Goal: Task Accomplishment & Management: Complete application form

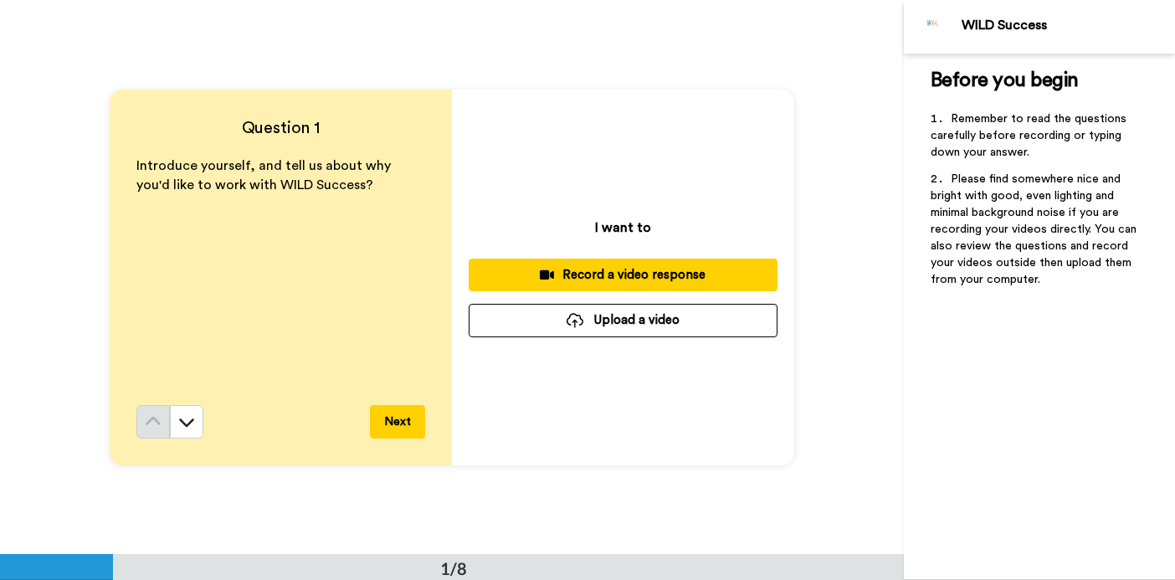
click at [660, 320] on button "Upload a video" at bounding box center [623, 320] width 309 height 33
drag, startPoint x: 586, startPoint y: 271, endPoint x: 540, endPoint y: 345, distance: 86.8
click at [542, 346] on div "I want to Record a video response Upload a video" at bounding box center [623, 278] width 342 height 376
click at [591, 318] on button "Upload a video" at bounding box center [623, 320] width 309 height 33
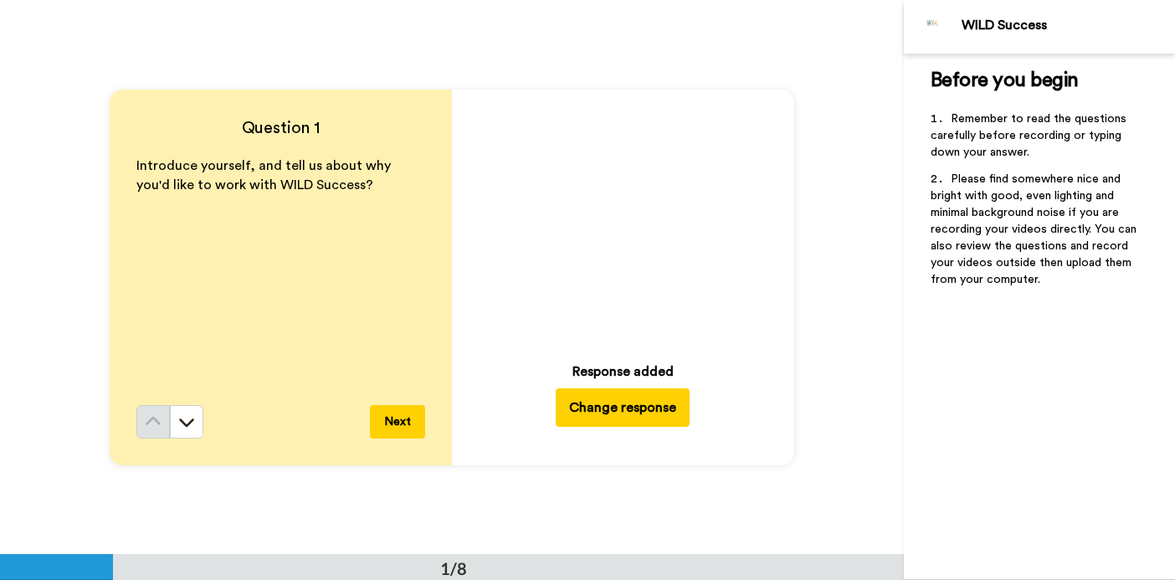
click at [617, 206] on icon at bounding box center [623, 219] width 44 height 44
click at [691, 217] on video at bounding box center [622, 220] width 234 height 234
click at [643, 219] on div "Play/Pause 0:17 / 1:37" at bounding box center [622, 220] width 234 height 234
click at [652, 228] on video at bounding box center [622, 220] width 234 height 234
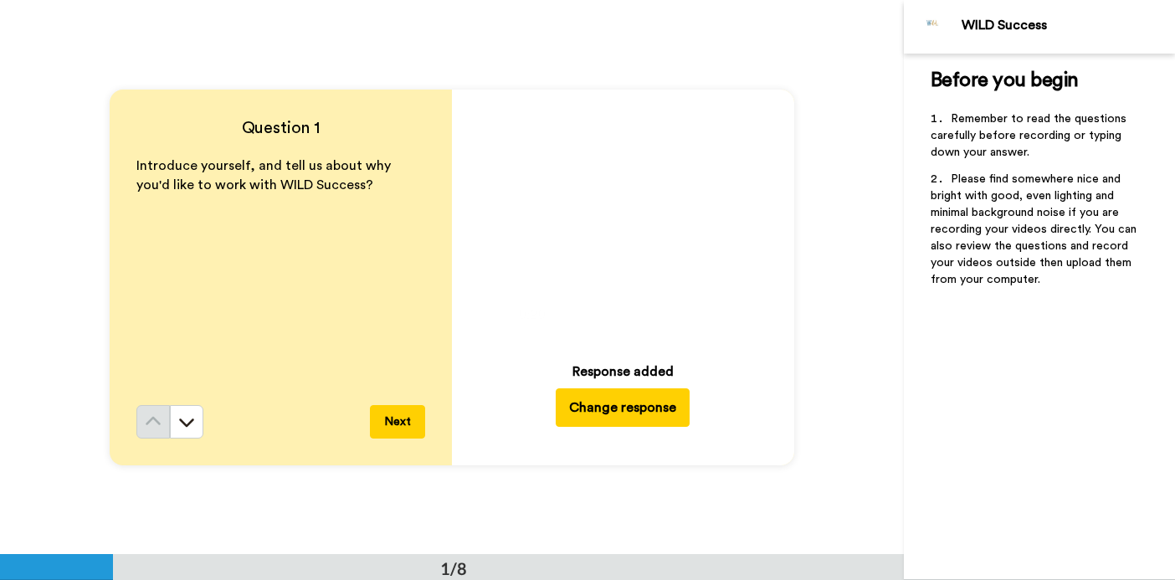
click at [652, 228] on video at bounding box center [622, 220] width 234 height 234
click at [520, 144] on video at bounding box center [622, 220] width 234 height 234
click at [554, 165] on video at bounding box center [622, 220] width 234 height 234
click at [628, 254] on icon "Play/Pause" at bounding box center [623, 219] width 44 height 79
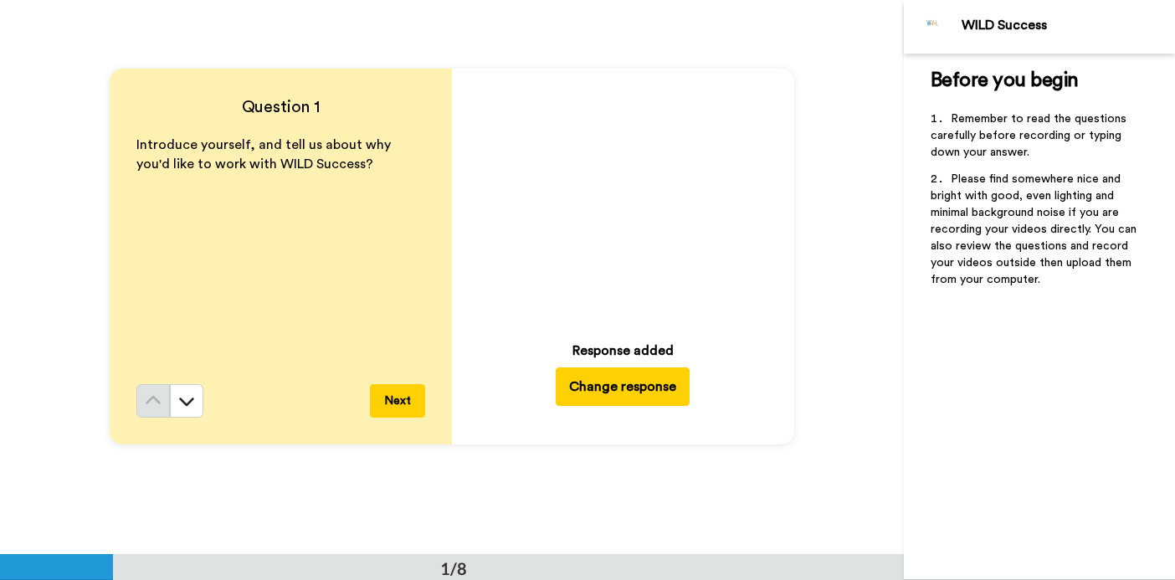
scroll to position [17, 0]
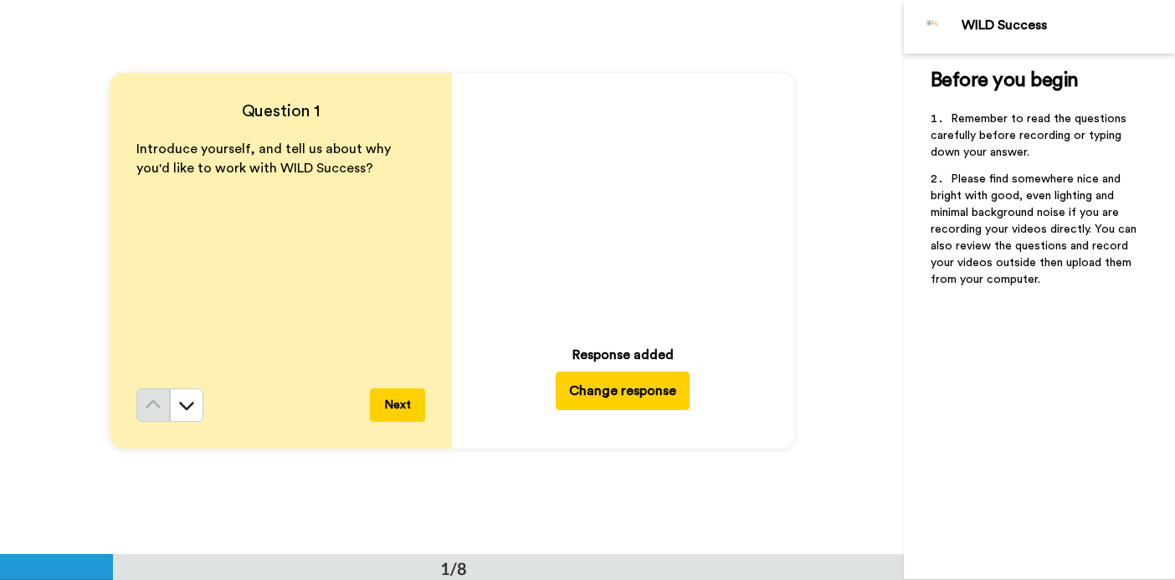
click at [644, 200] on video at bounding box center [622, 203] width 234 height 234
click at [643, 161] on video at bounding box center [622, 203] width 234 height 234
click at [681, 161] on video at bounding box center [622, 203] width 234 height 234
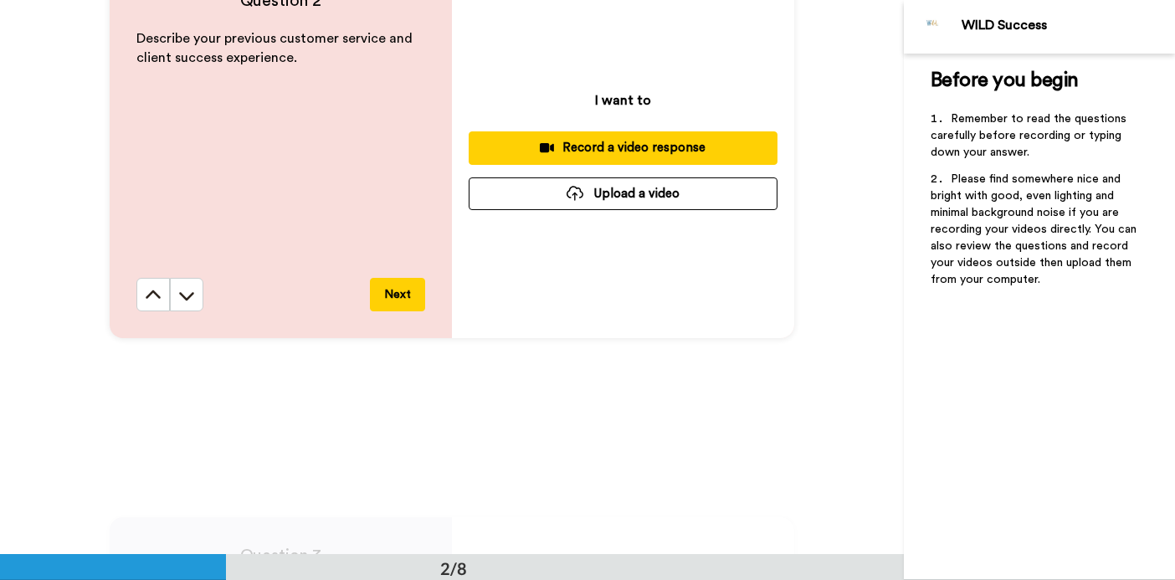
scroll to position [676, 0]
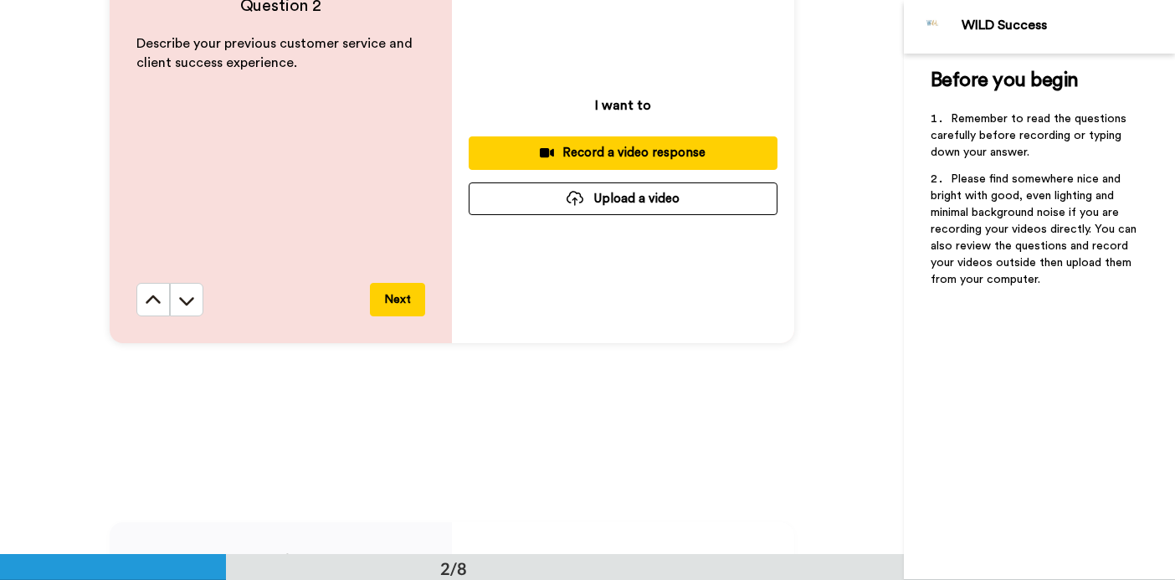
click at [653, 194] on button "Upload a video" at bounding box center [623, 198] width 309 height 33
click at [631, 143] on button "Record a video response" at bounding box center [623, 152] width 309 height 33
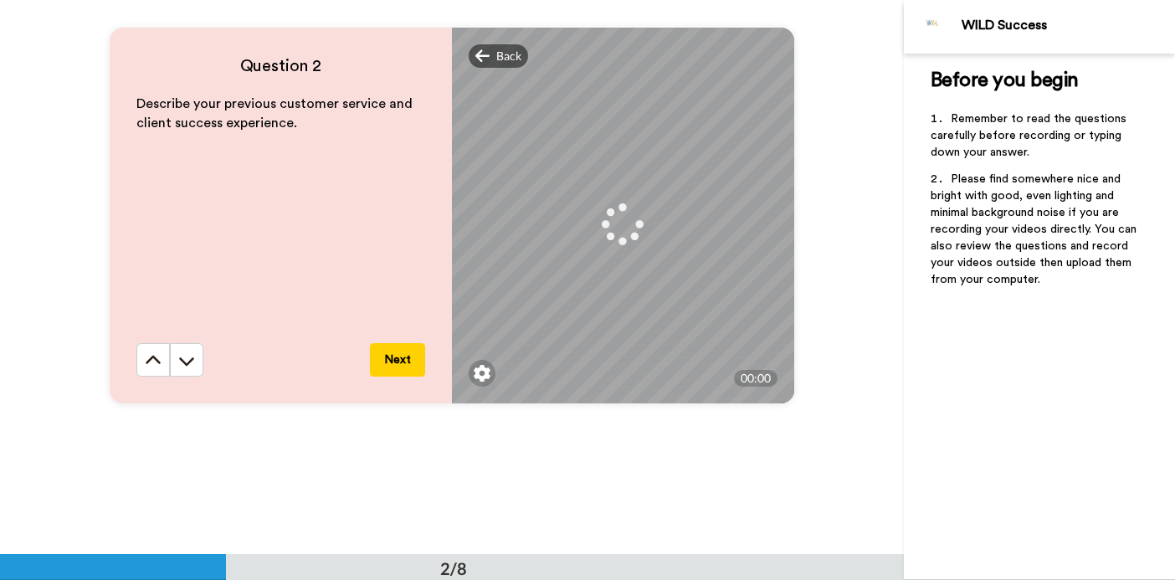
scroll to position [602, 0]
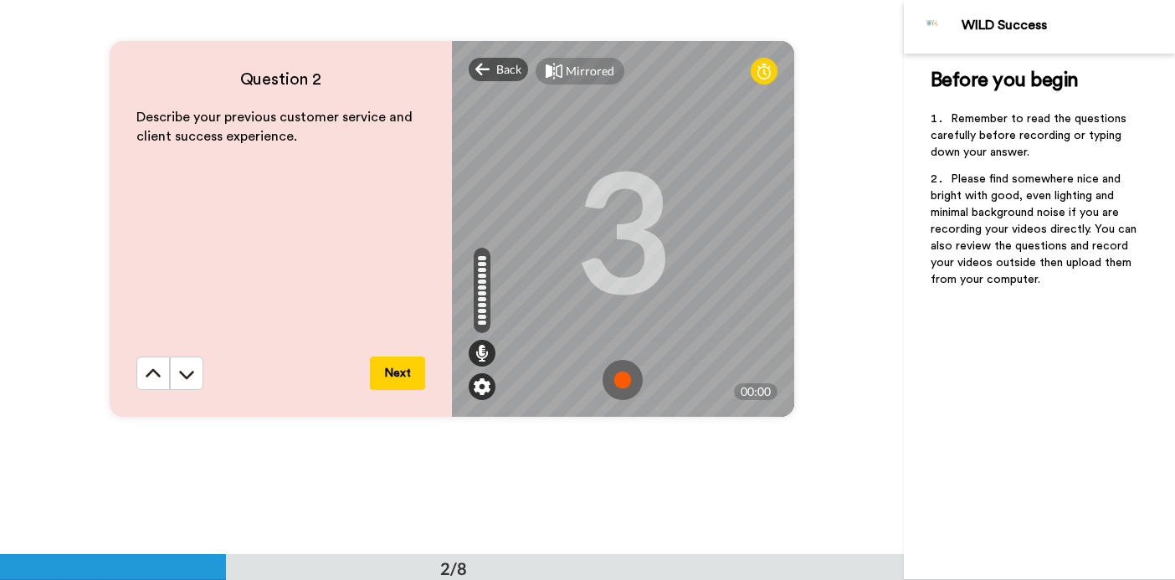
click at [483, 381] on img at bounding box center [482, 386] width 17 height 17
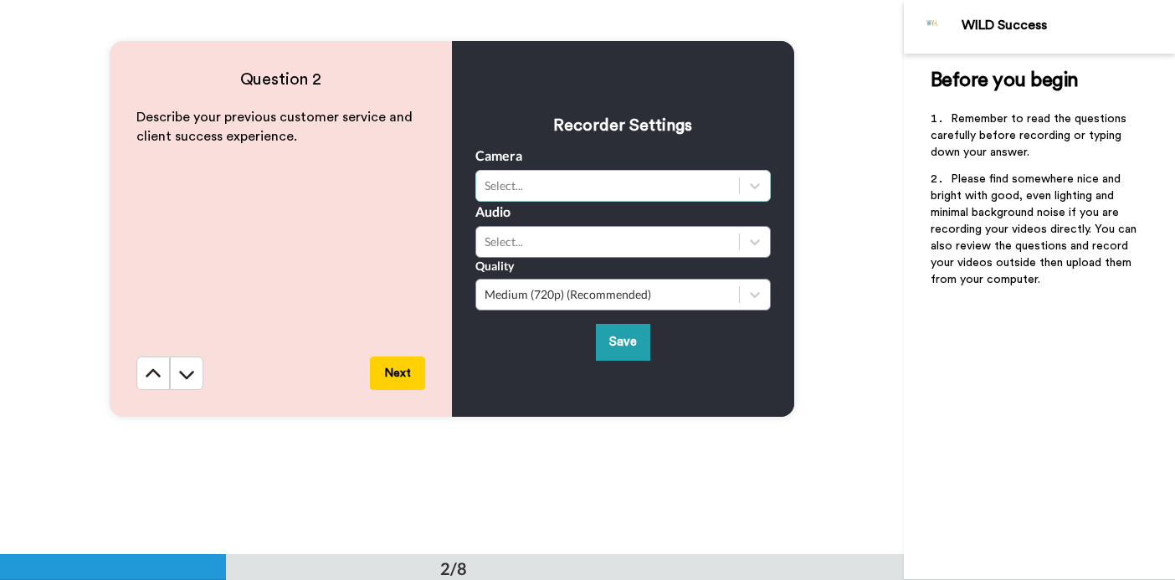
click at [663, 182] on div "Select..." at bounding box center [607, 185] width 246 height 17
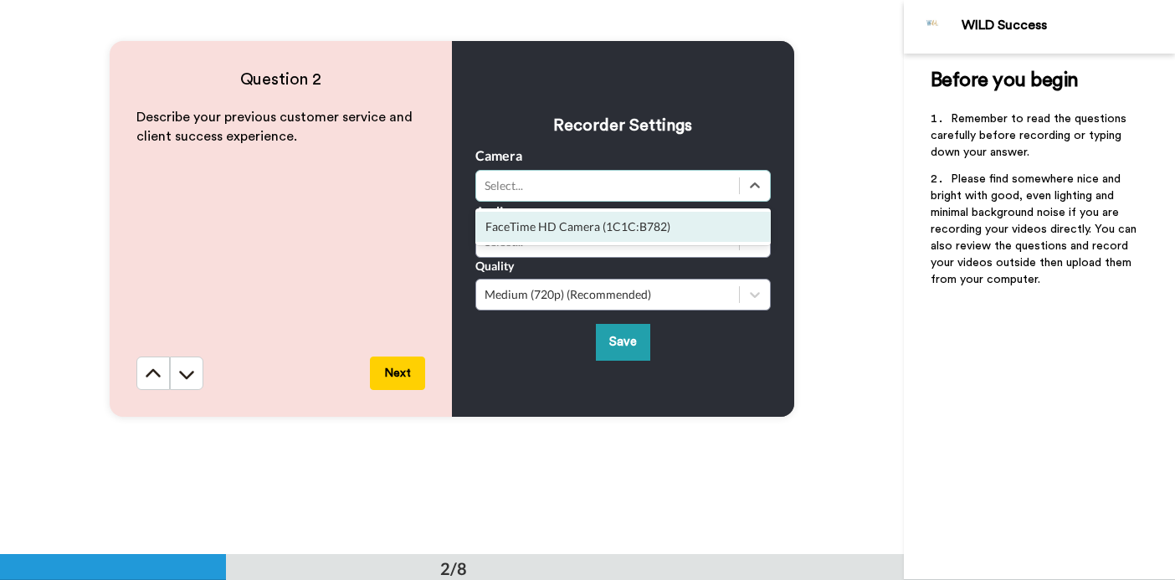
click at [665, 265] on div "Quality Medium (720p) (Recommended)" at bounding box center [622, 284] width 295 height 53
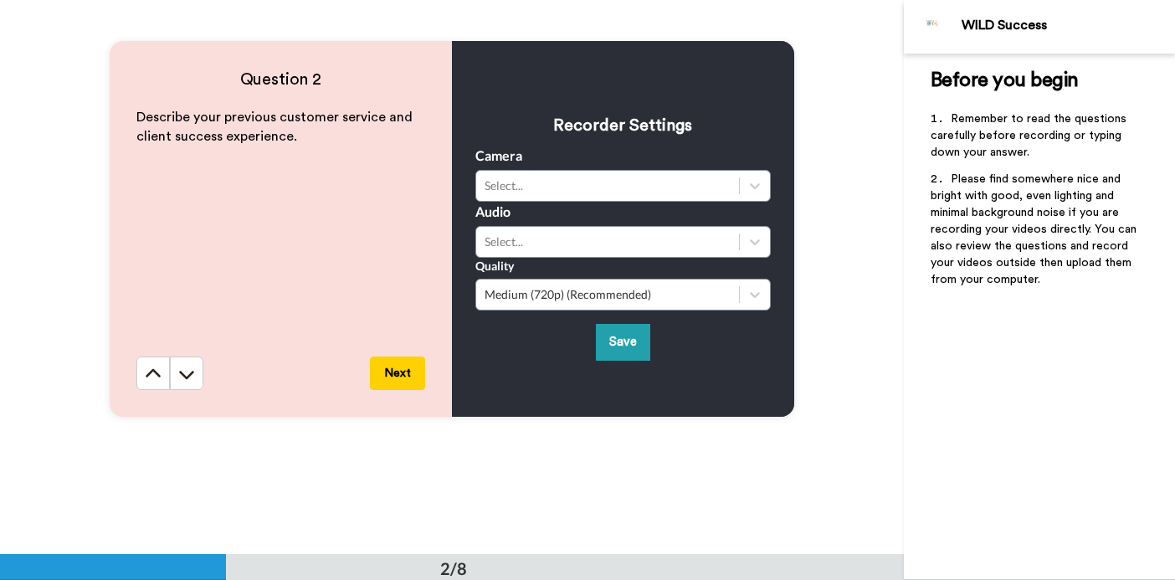
click at [666, 224] on div "Audio Select..." at bounding box center [622, 230] width 295 height 56
click at [679, 234] on div "Select..." at bounding box center [607, 241] width 246 height 17
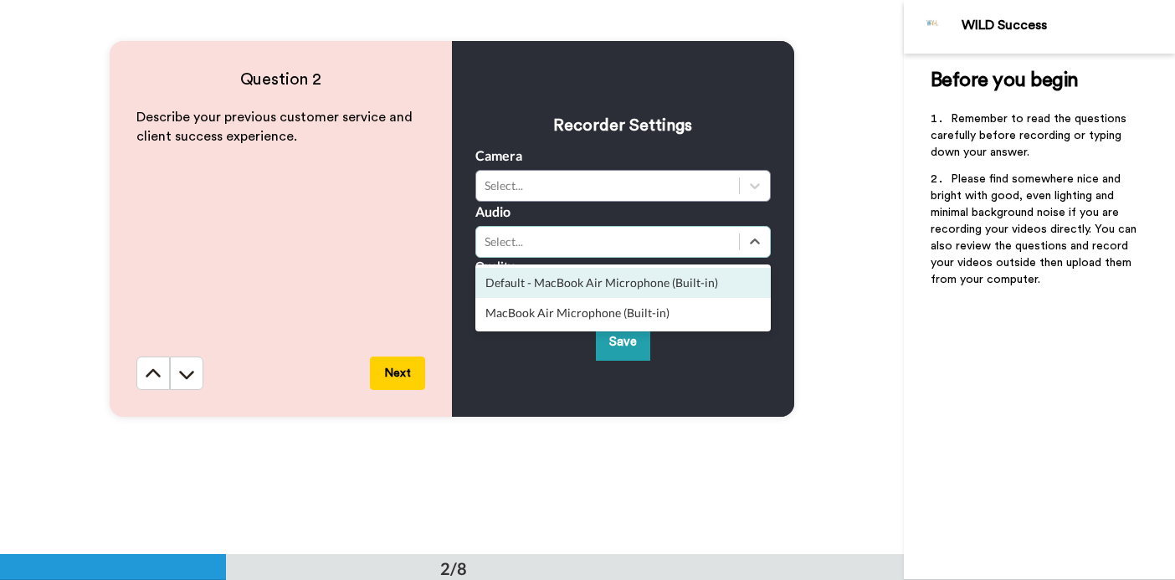
click at [802, 197] on div "Question 2 Describe your previous customer service and client success experienc…" at bounding box center [452, 228] width 904 height 554
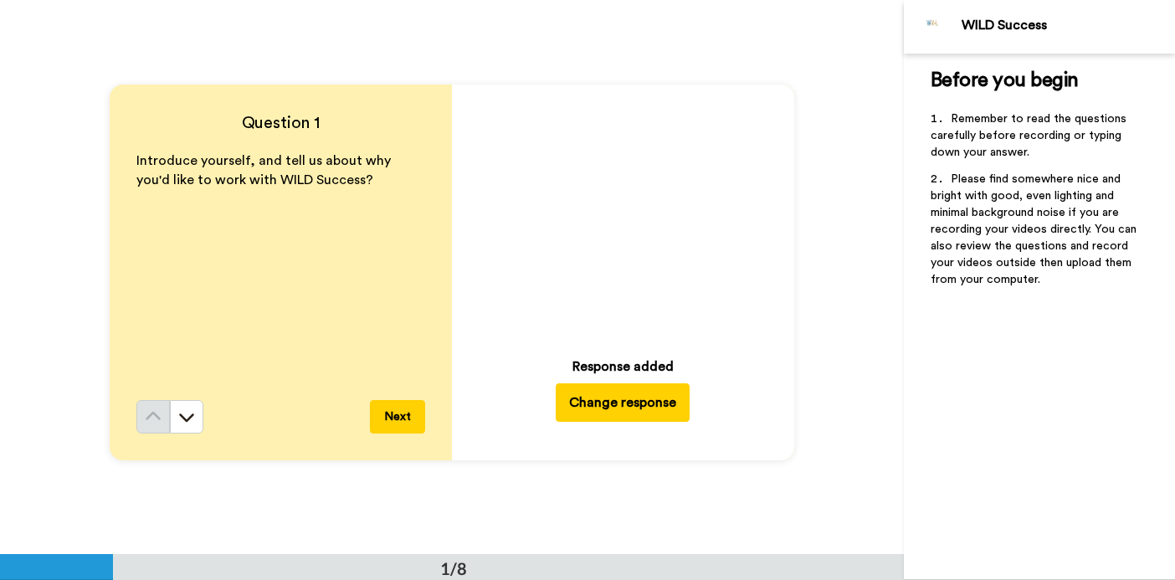
scroll to position [0, 0]
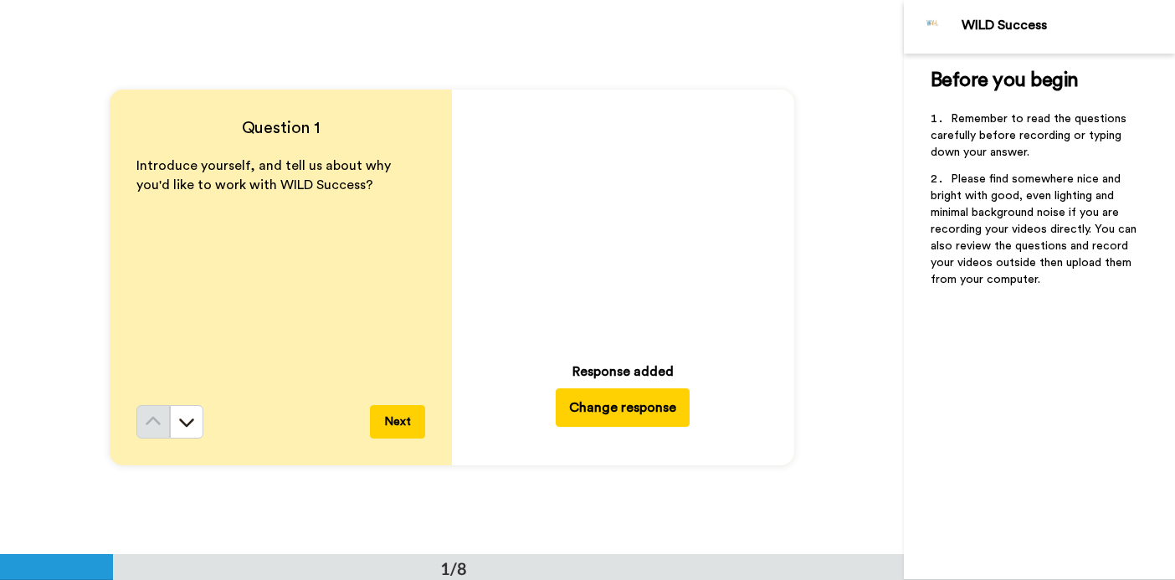
click at [638, 396] on button "Change response" at bounding box center [623, 407] width 134 height 38
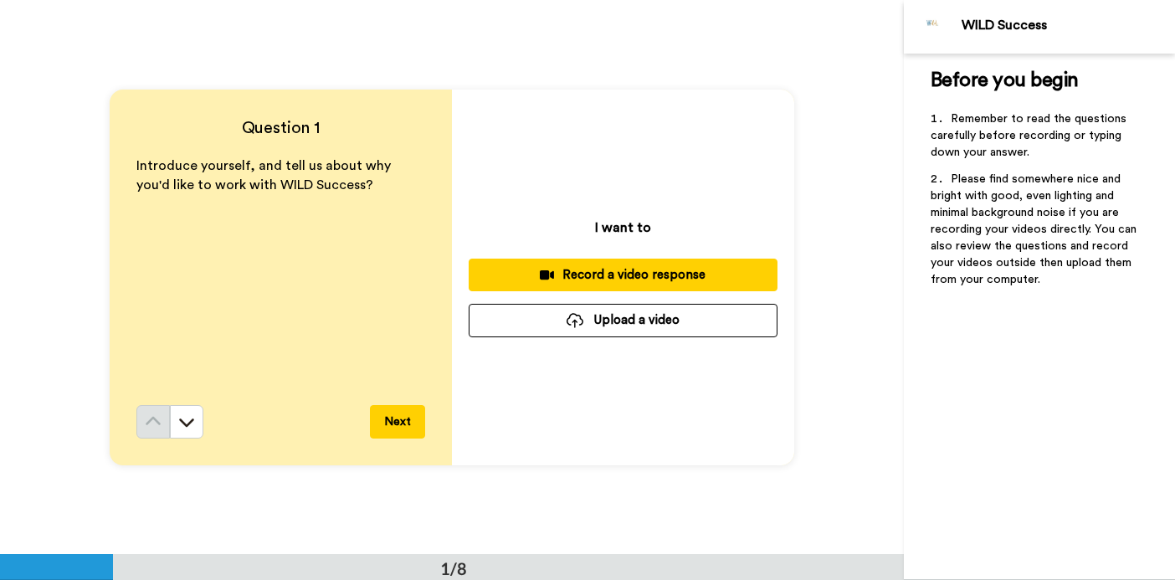
click at [672, 312] on button "Upload a video" at bounding box center [623, 320] width 309 height 33
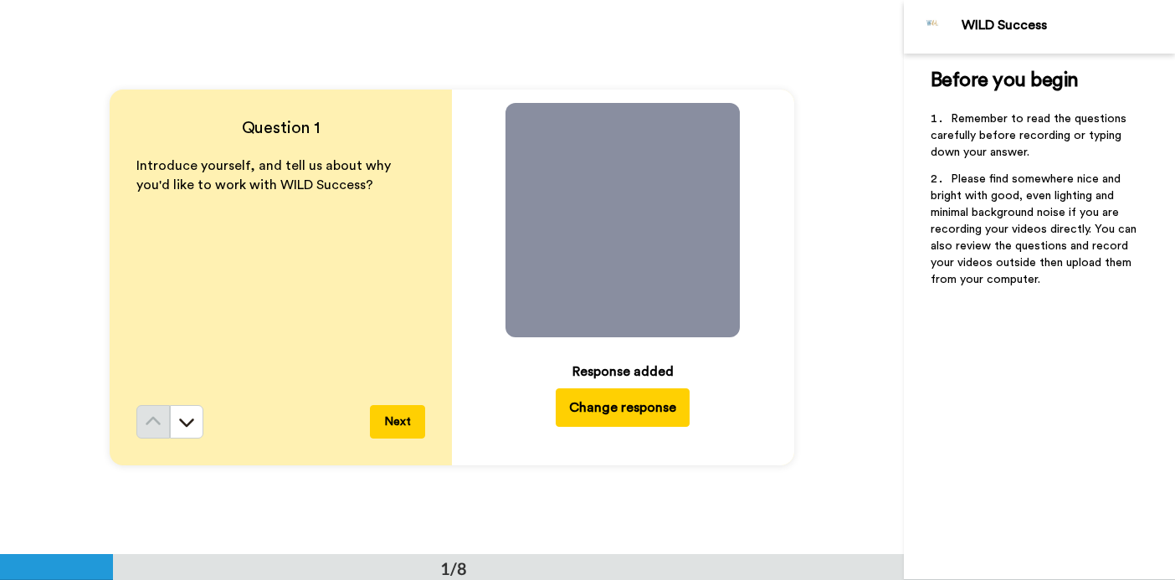
click at [597, 230] on video at bounding box center [622, 220] width 234 height 234
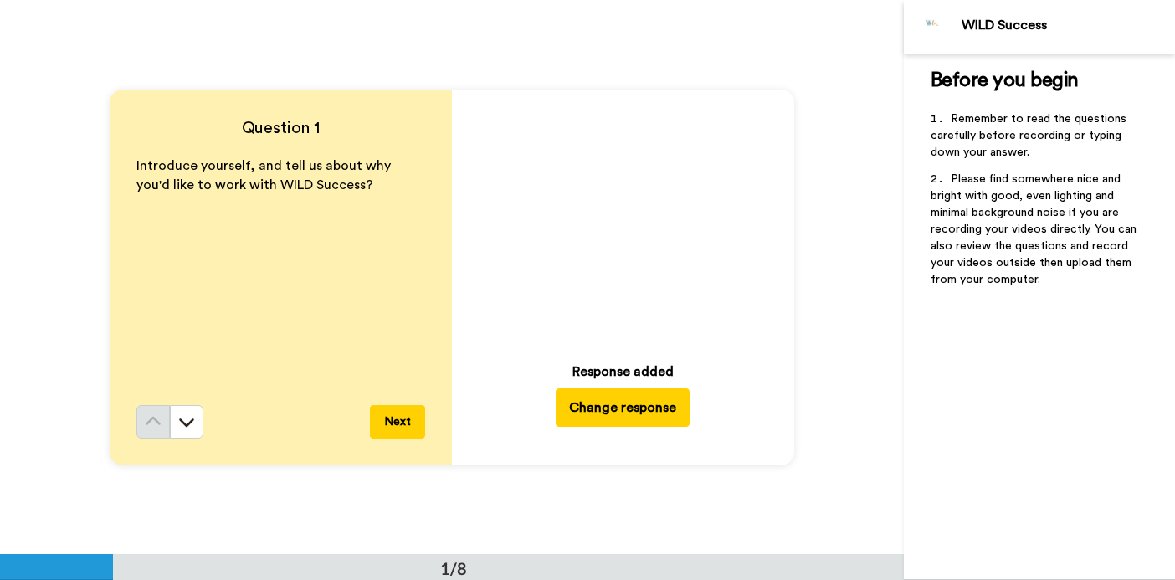
click at [406, 410] on button "Next" at bounding box center [397, 421] width 55 height 33
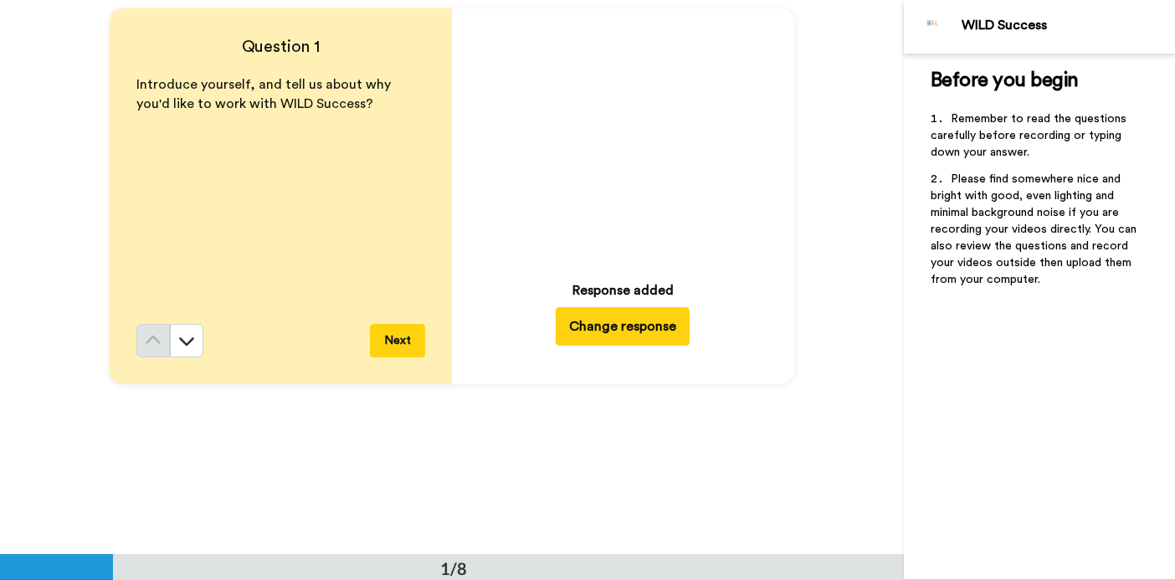
scroll to position [78, 0]
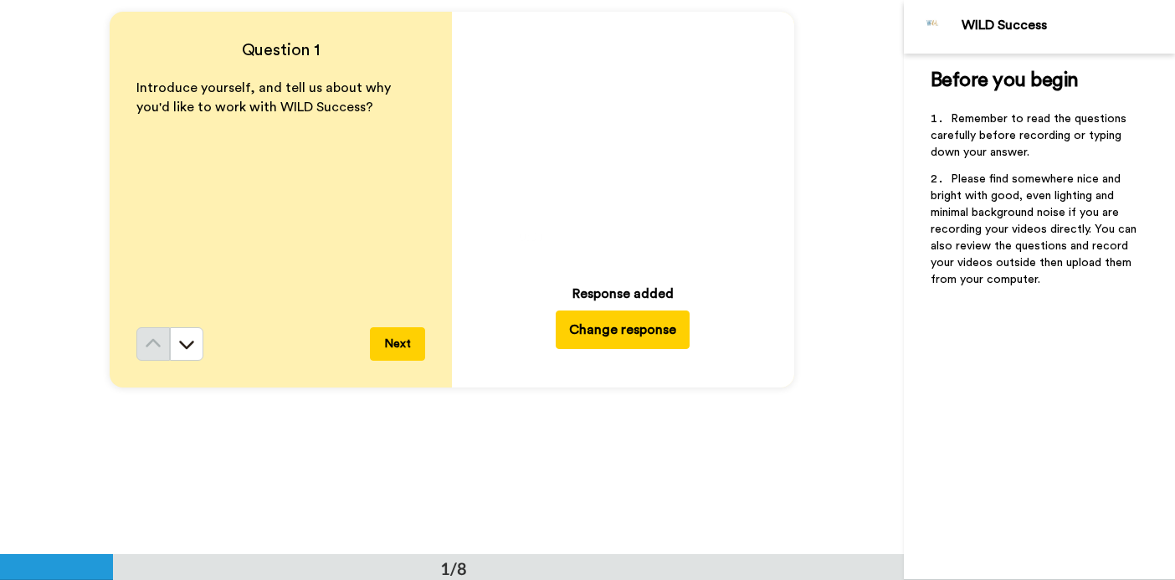
click at [664, 105] on video at bounding box center [622, 142] width 234 height 234
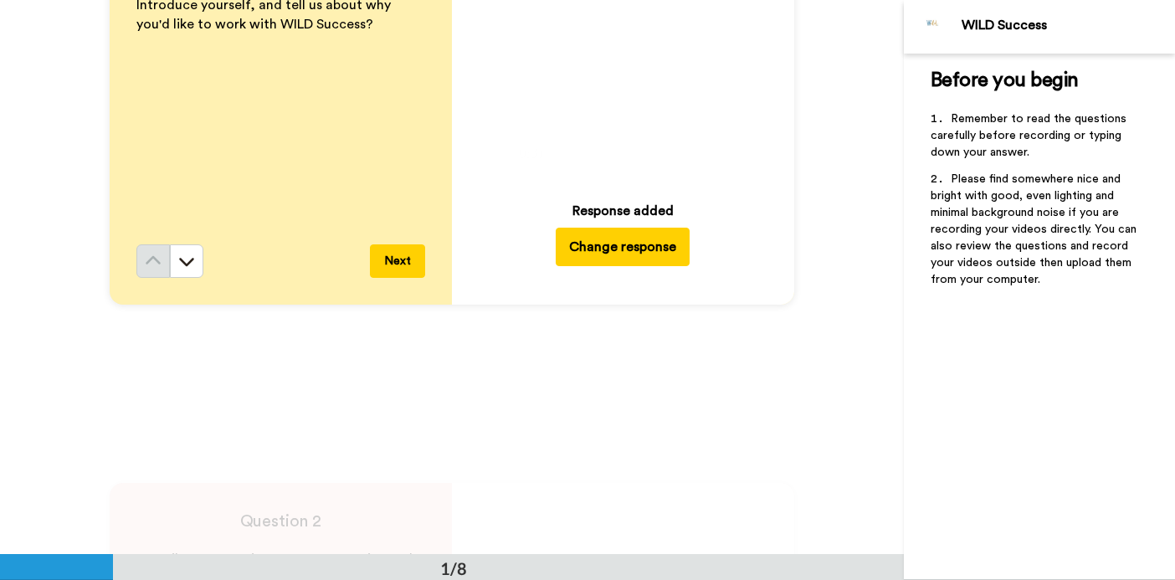
scroll to position [107, 0]
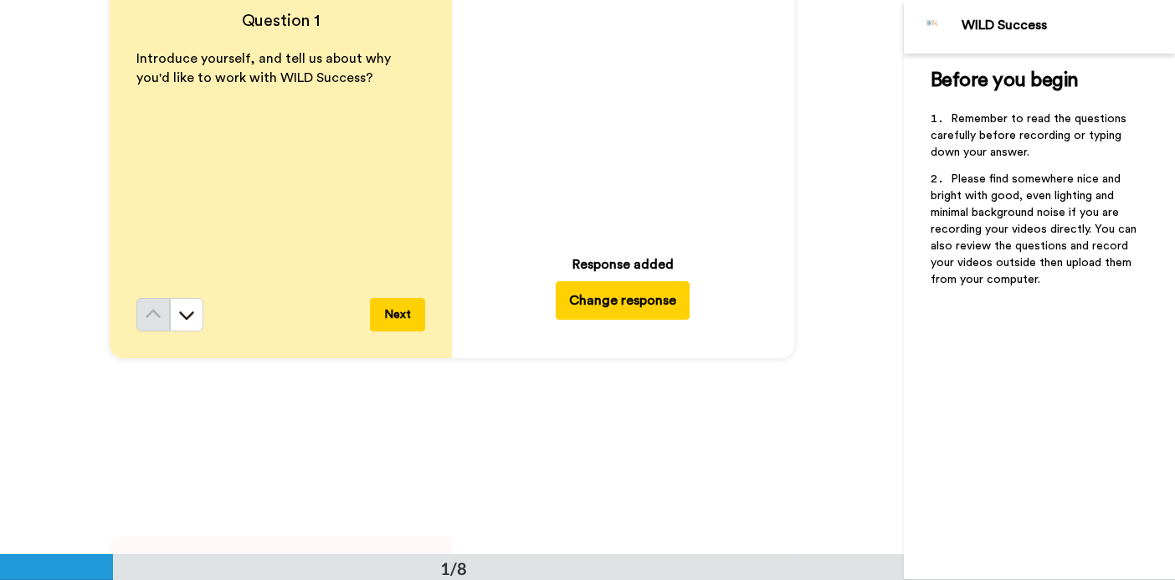
click at [609, 147] on icon "Play/Pause" at bounding box center [623, 112] width 44 height 79
click at [654, 108] on video at bounding box center [622, 113] width 234 height 234
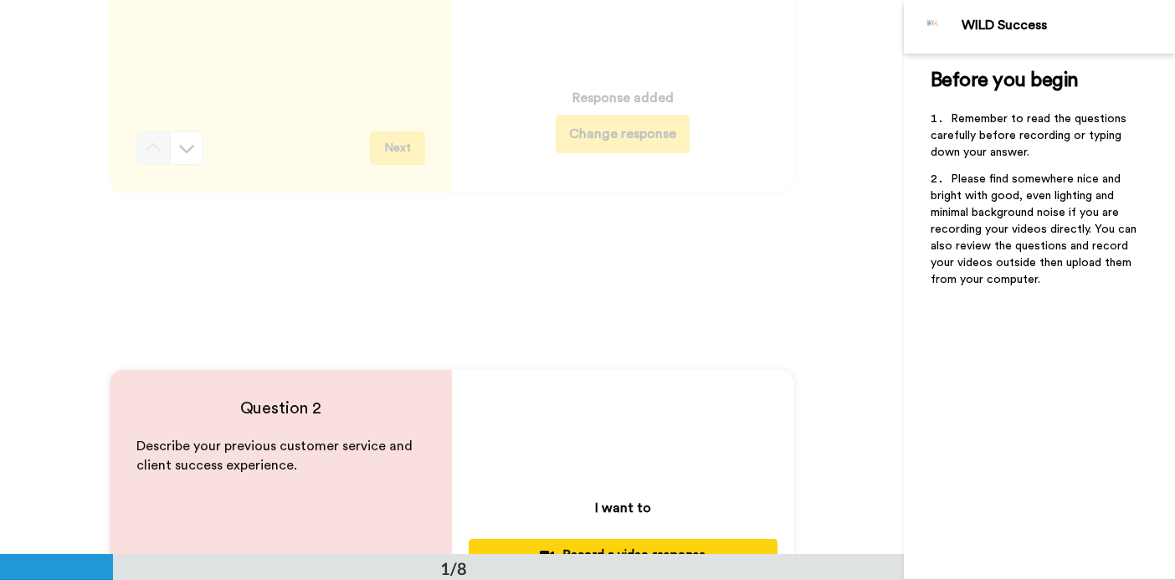
scroll to position [0, 0]
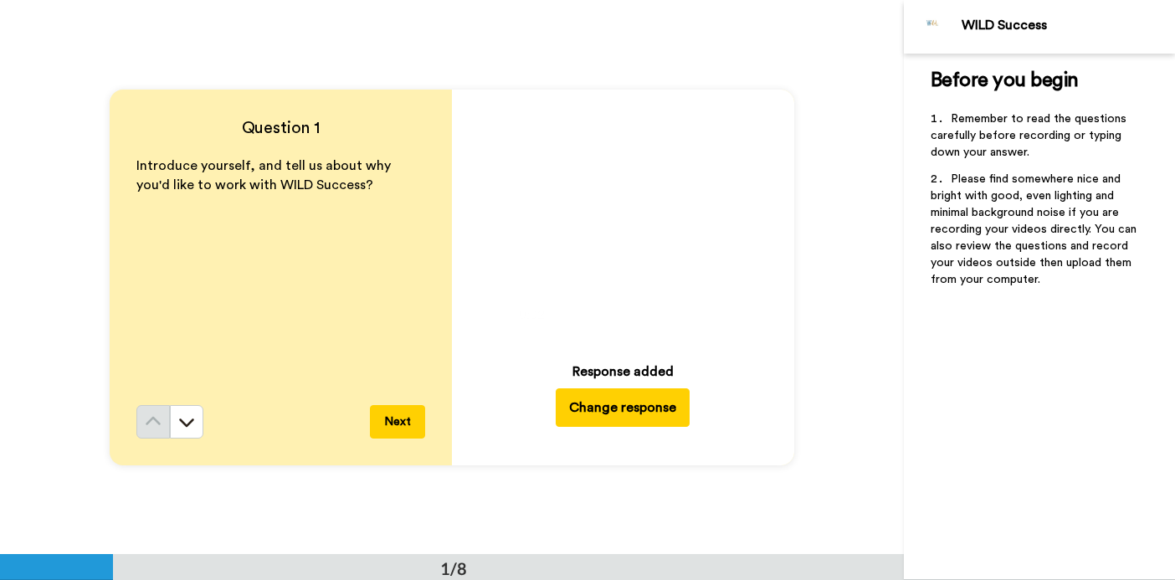
click at [639, 226] on icon at bounding box center [623, 219] width 44 height 44
click at [598, 208] on video at bounding box center [622, 220] width 234 height 234
click at [602, 412] on button "Change response" at bounding box center [623, 407] width 134 height 38
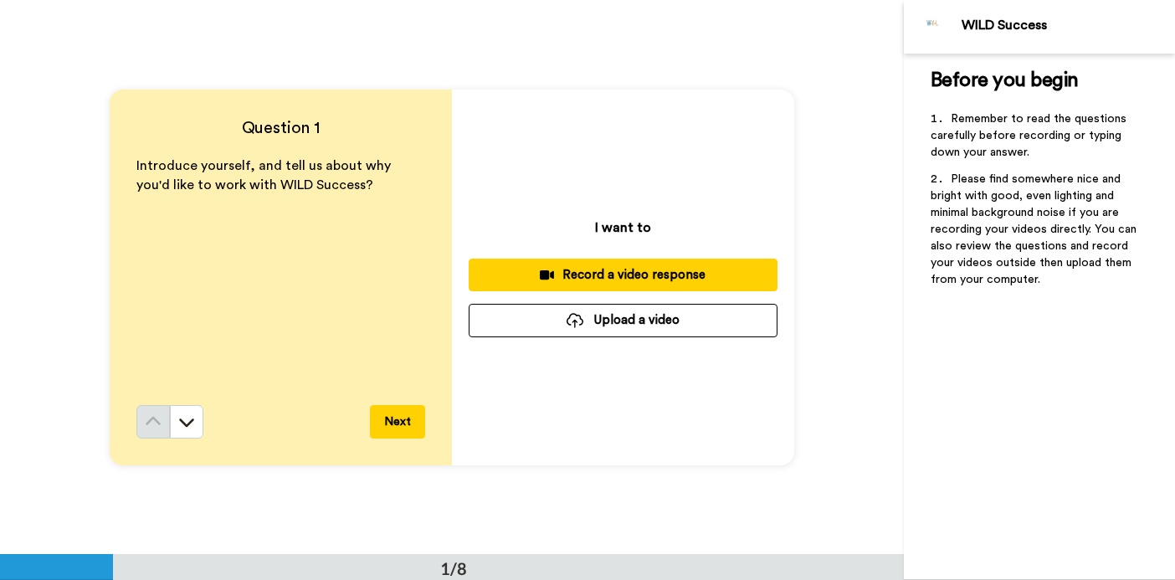
click at [643, 318] on button "Upload a video" at bounding box center [623, 320] width 309 height 33
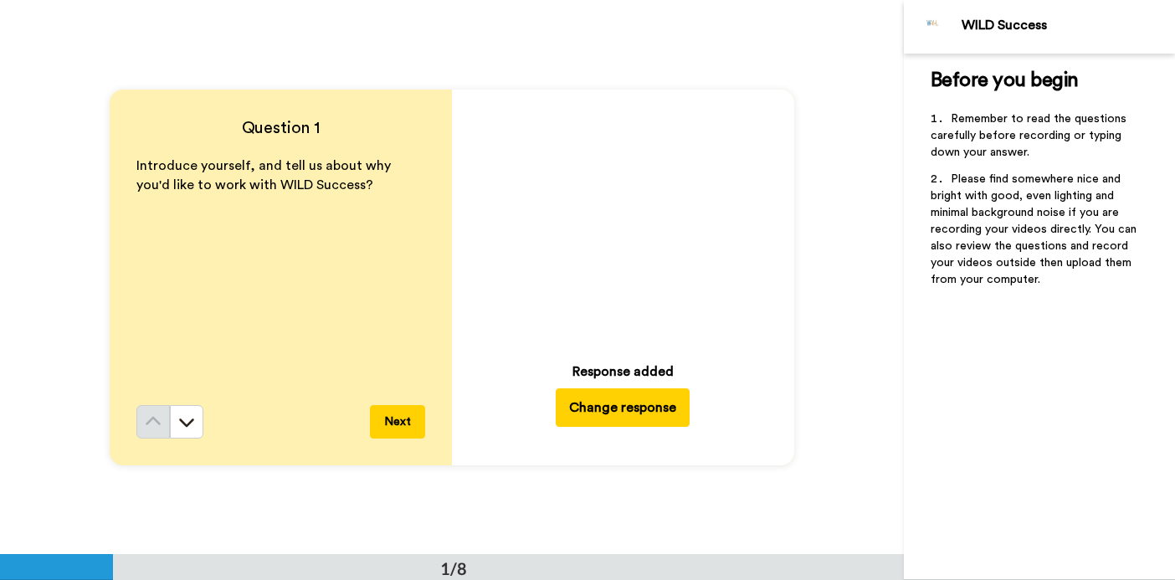
click at [625, 203] on icon at bounding box center [623, 219] width 44 height 44
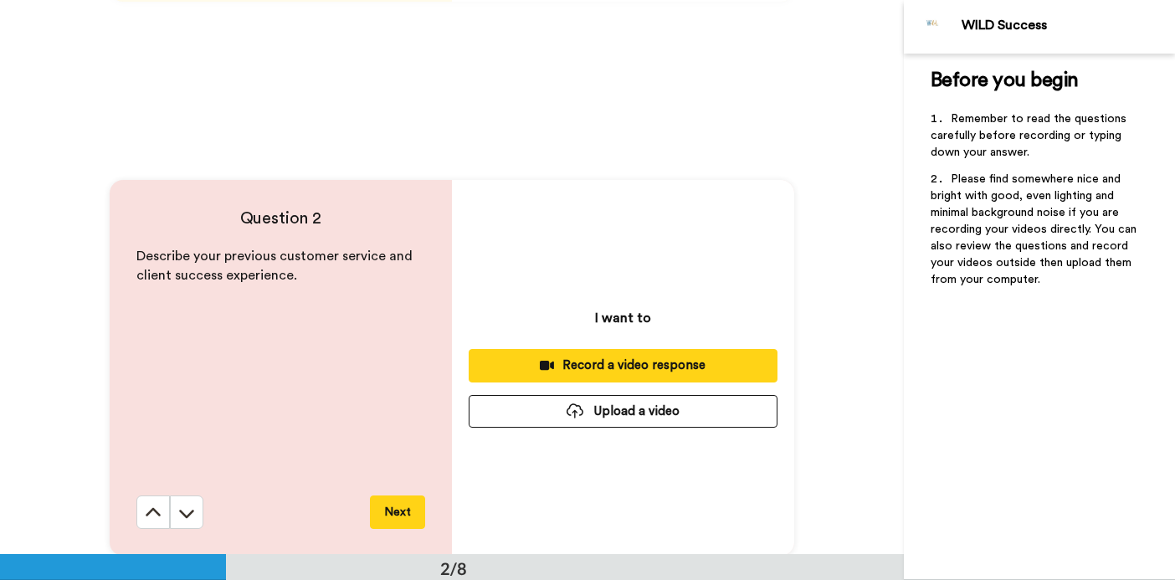
scroll to position [467, 0]
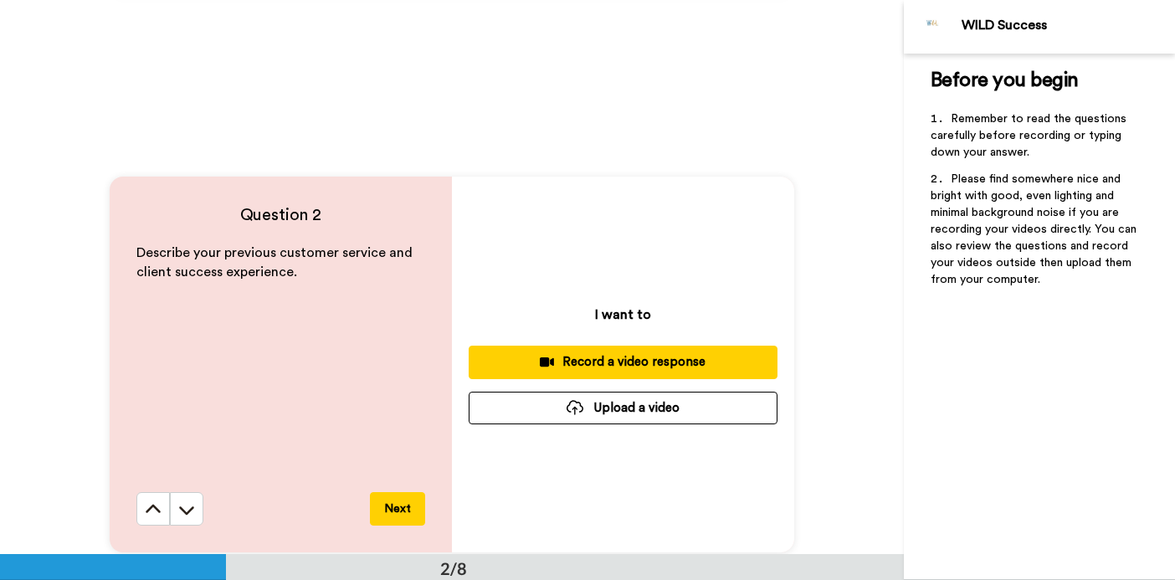
click at [628, 402] on button "Upload a video" at bounding box center [623, 408] width 309 height 33
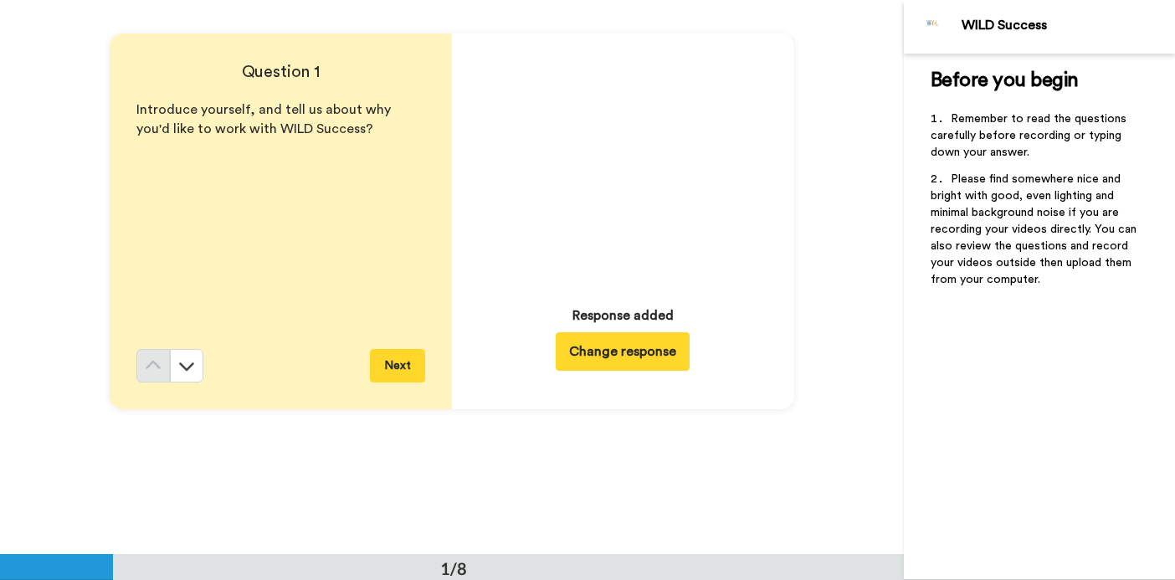
scroll to position [2, 0]
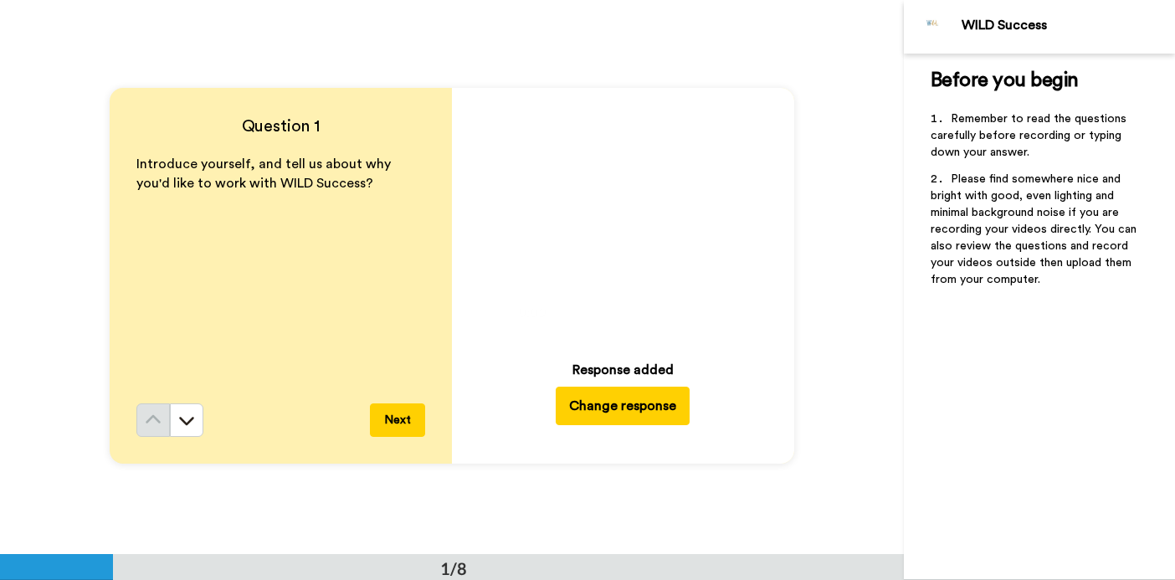
click at [644, 270] on video at bounding box center [622, 218] width 234 height 234
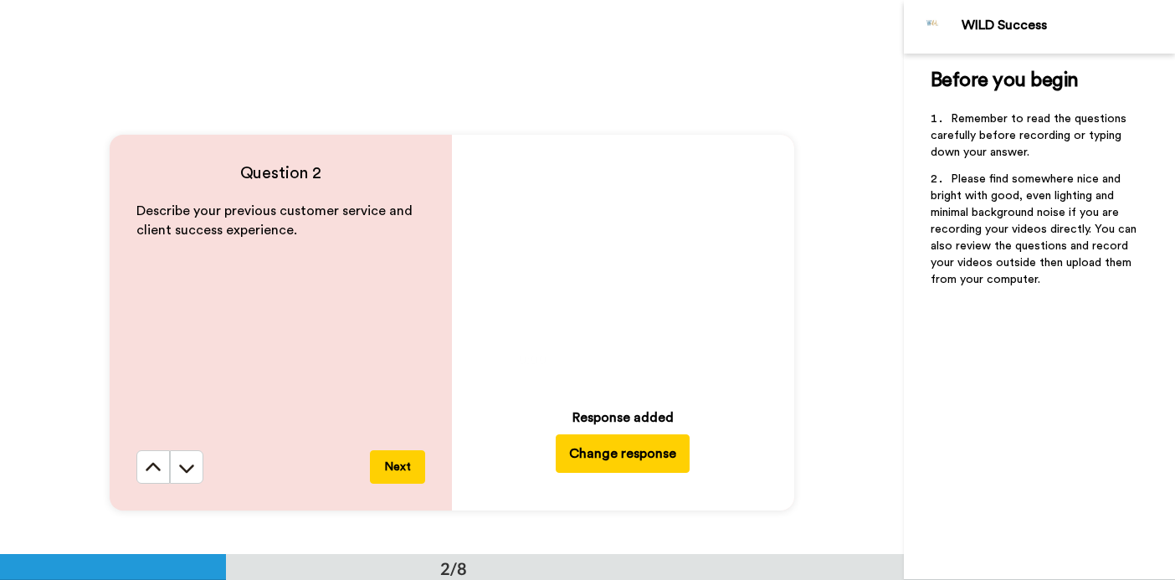
scroll to position [510, 0]
click at [633, 273] on icon at bounding box center [623, 265] width 44 height 44
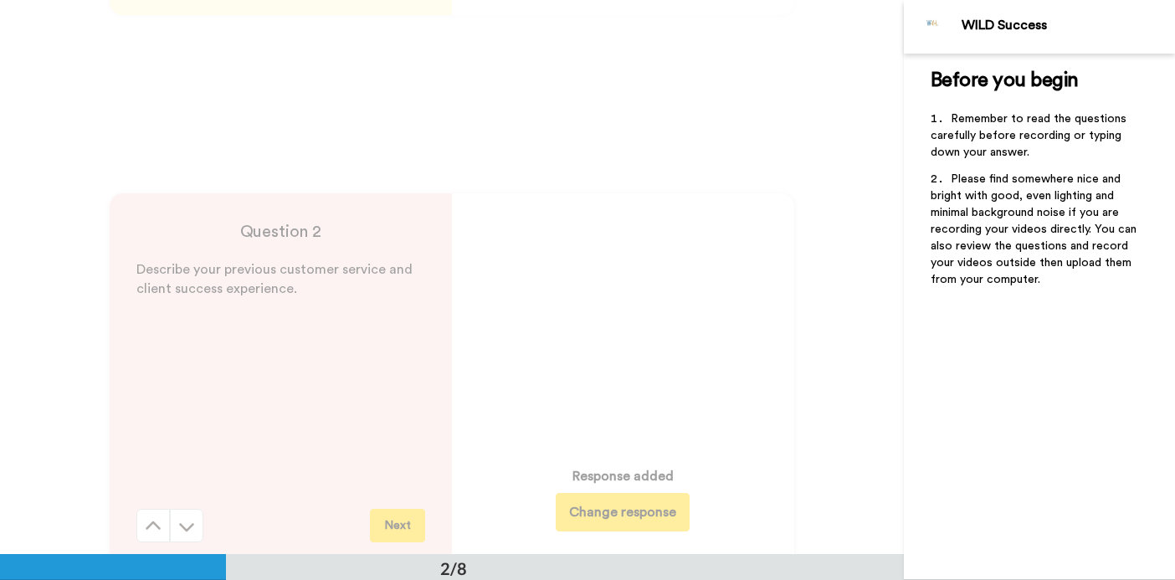
scroll to position [425, 0]
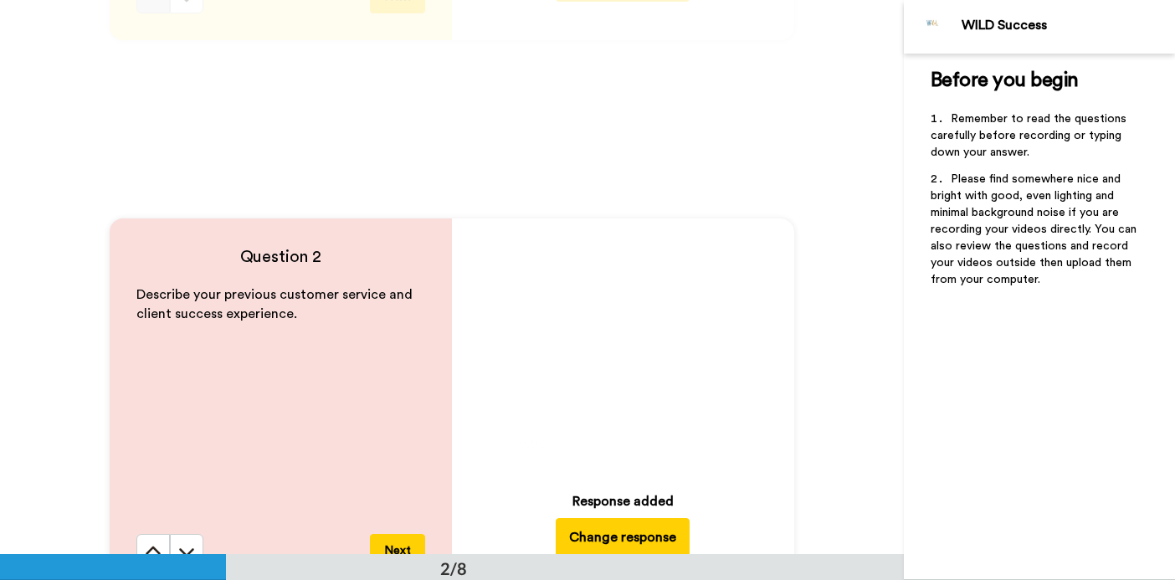
click at [638, 307] on video at bounding box center [622, 349] width 234 height 234
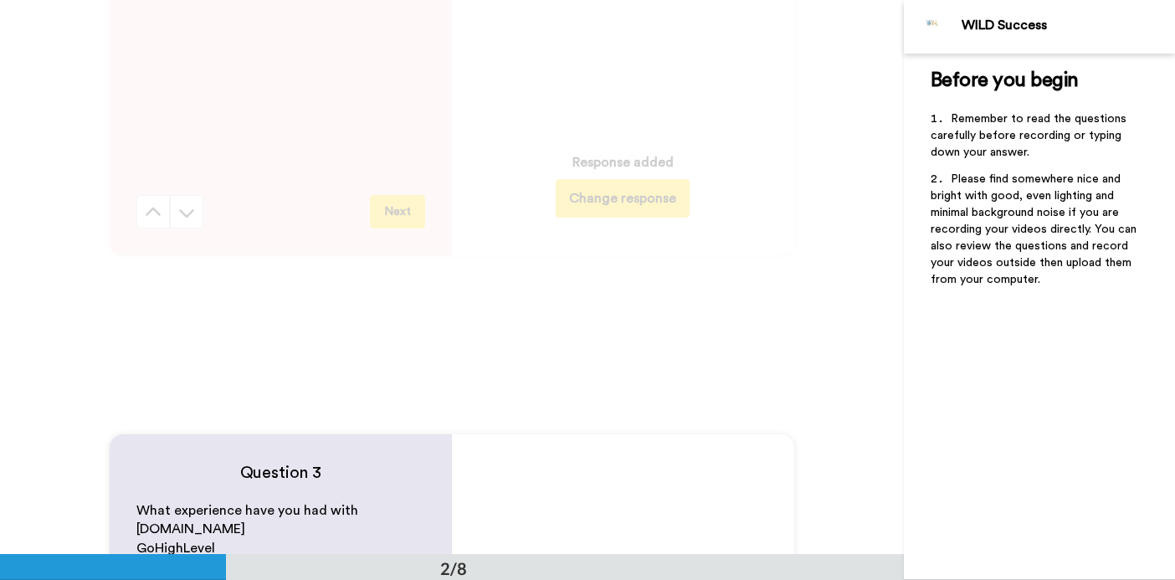
scroll to position [714, 0]
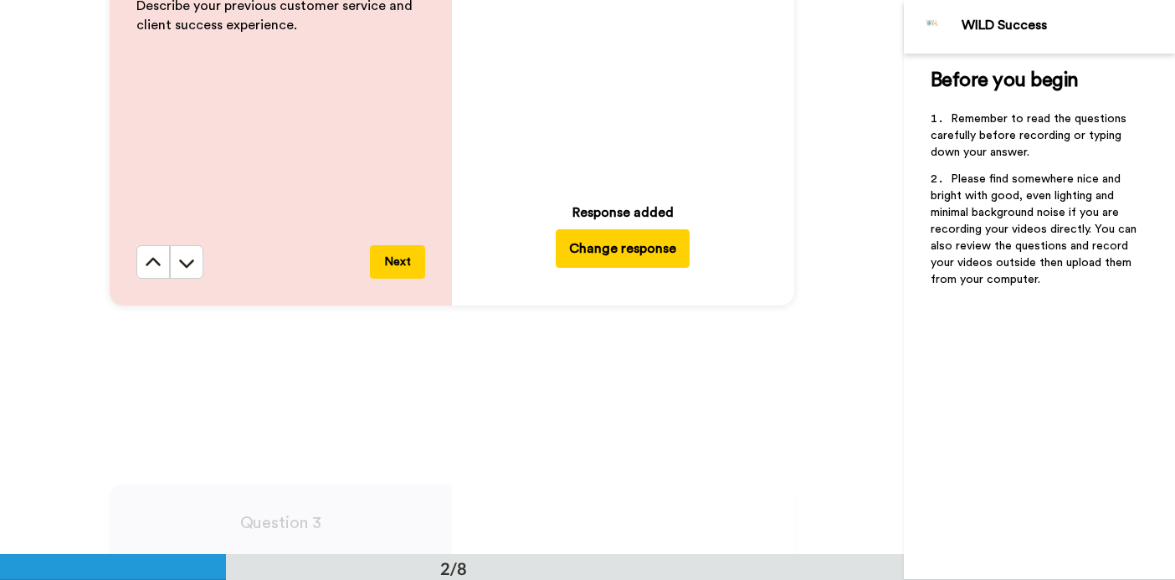
click at [397, 256] on button "Next" at bounding box center [397, 261] width 55 height 33
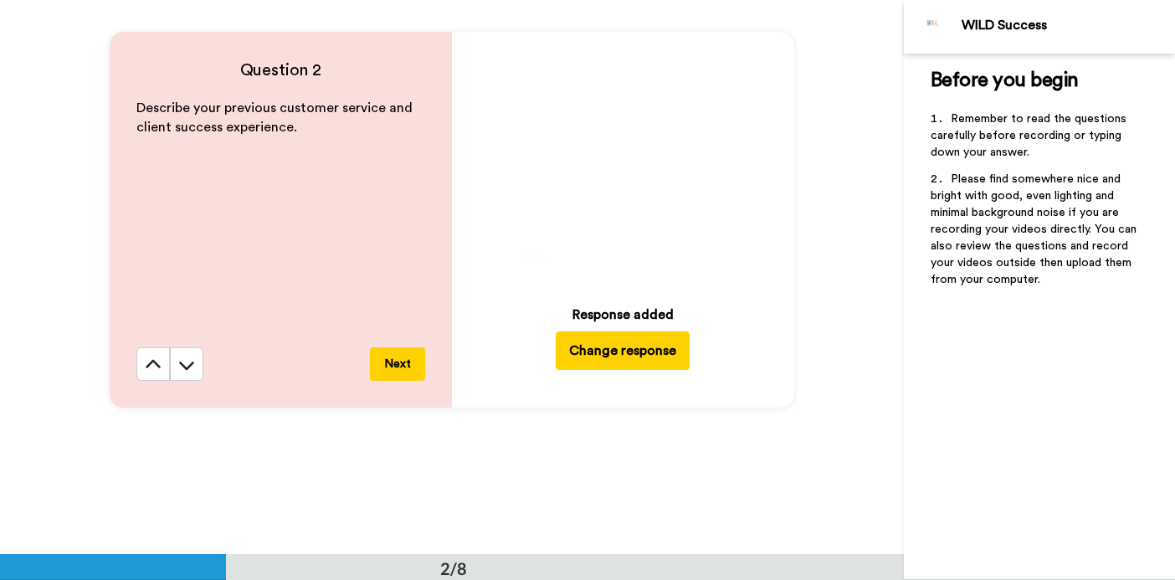
scroll to position [611, 0]
click at [629, 144] on icon at bounding box center [623, 163] width 44 height 44
drag, startPoint x: 584, startPoint y: 260, endPoint x: 528, endPoint y: 259, distance: 56.1
click at [528, 259] on div "0:08 / 0:54" at bounding box center [552, 257] width 74 height 21
click at [617, 144] on icon at bounding box center [623, 163] width 44 height 44
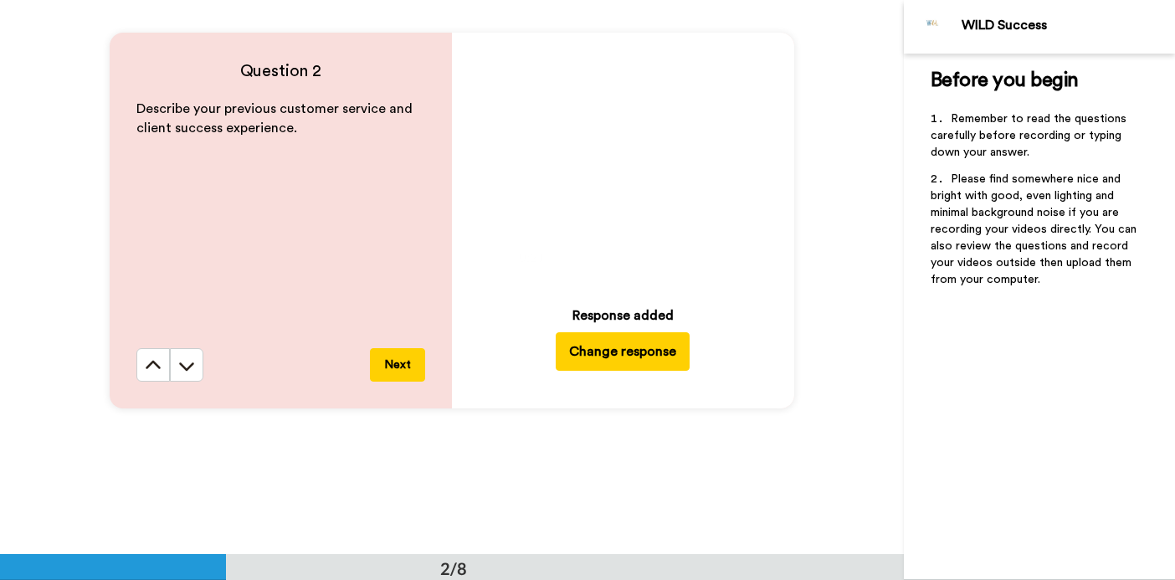
click at [583, 162] on video at bounding box center [622, 163] width 234 height 234
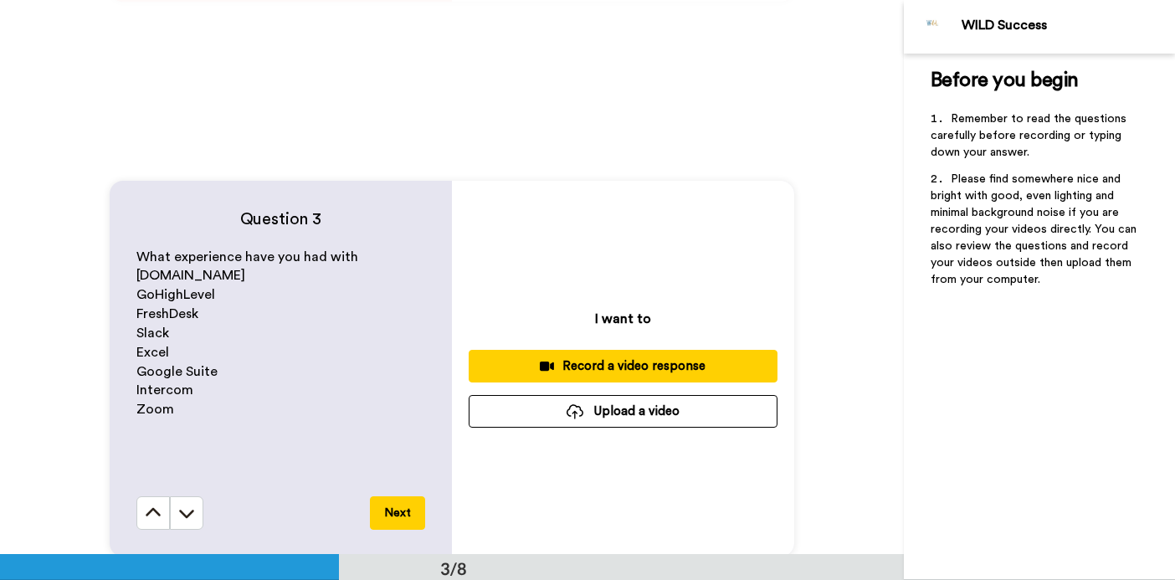
scroll to position [995, 0]
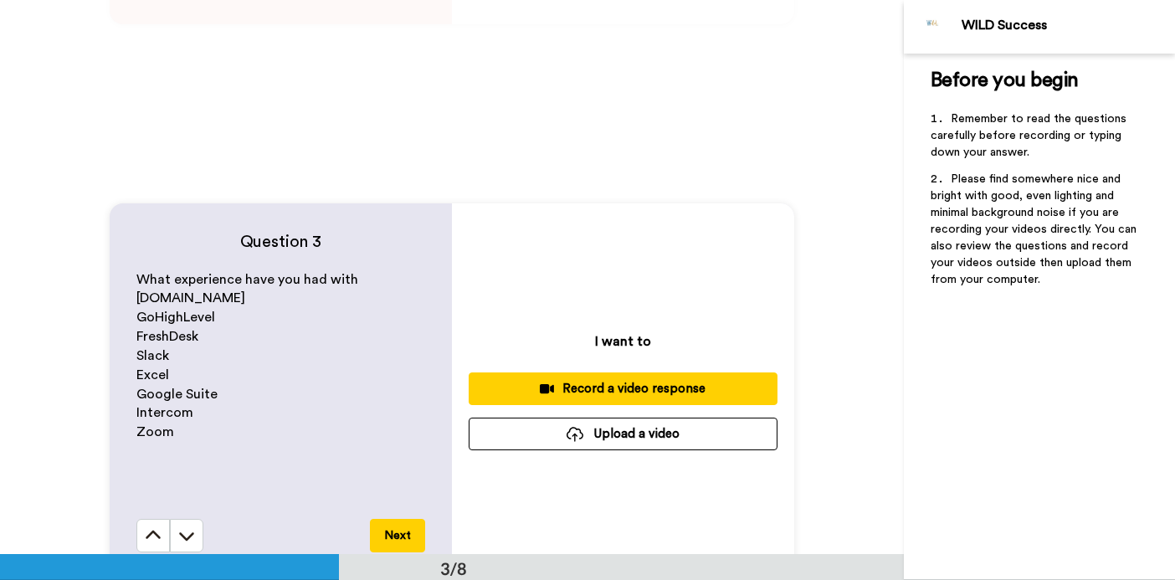
click at [509, 430] on button "Upload a video" at bounding box center [623, 434] width 309 height 33
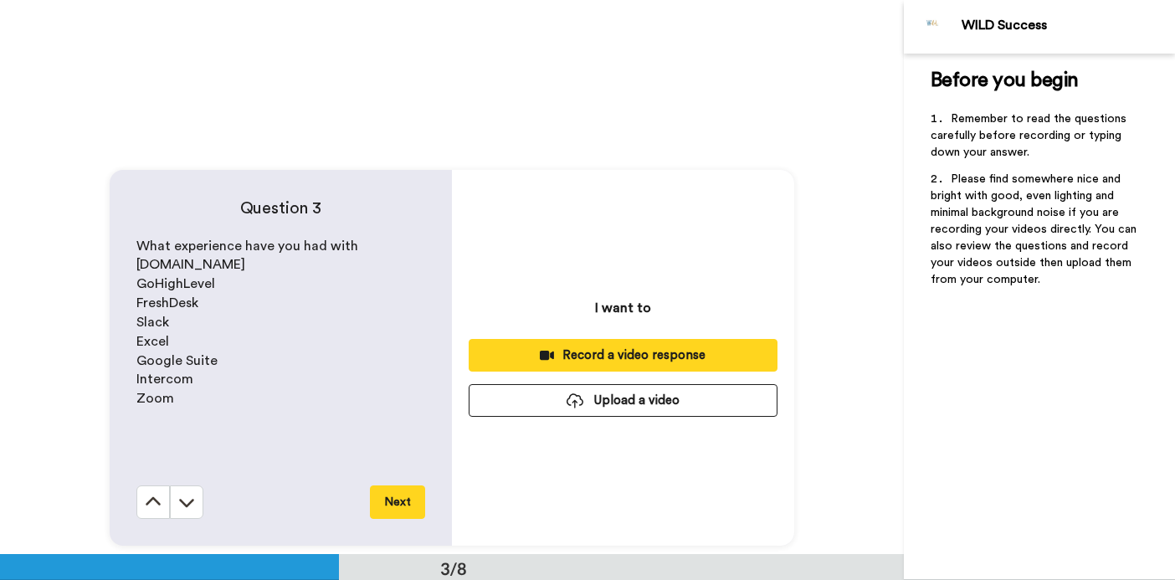
scroll to position [1069, 0]
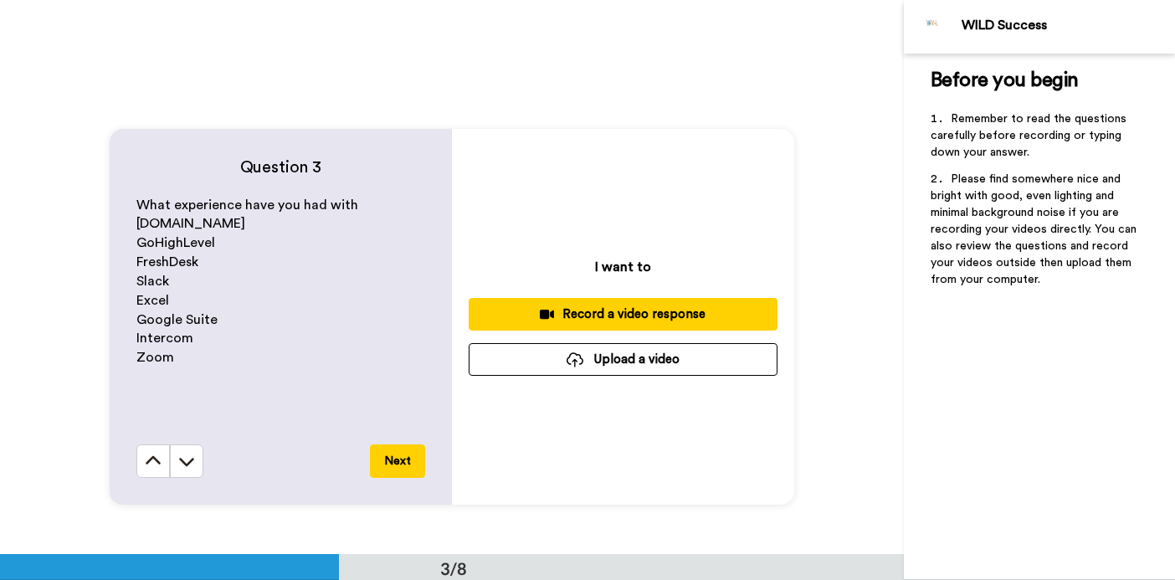
click at [575, 304] on button "Record a video response" at bounding box center [623, 314] width 309 height 33
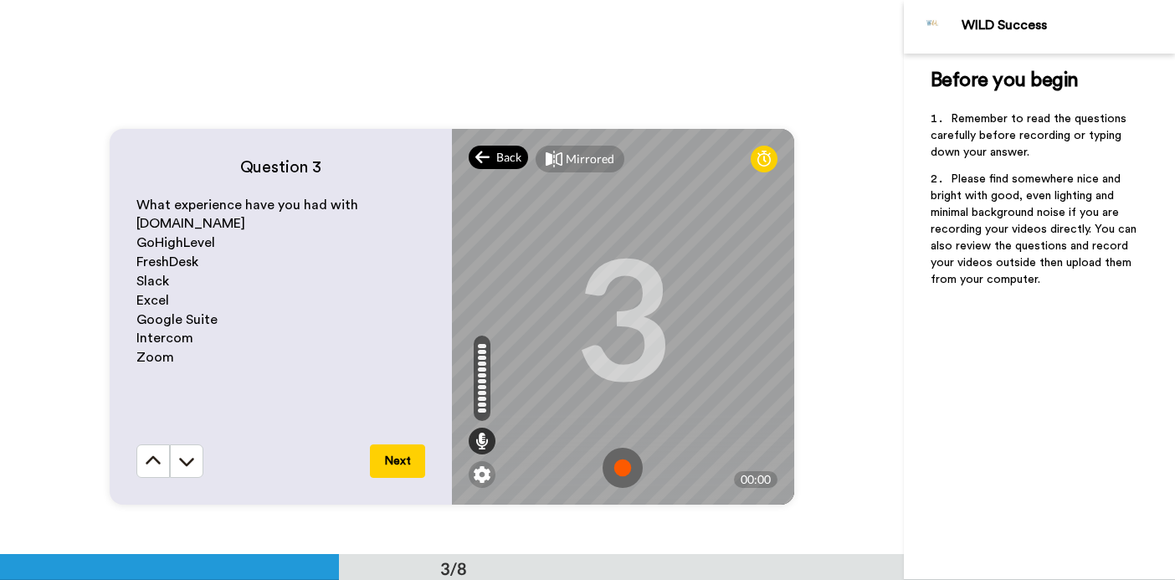
click at [495, 154] on div "Back" at bounding box center [499, 157] width 60 height 23
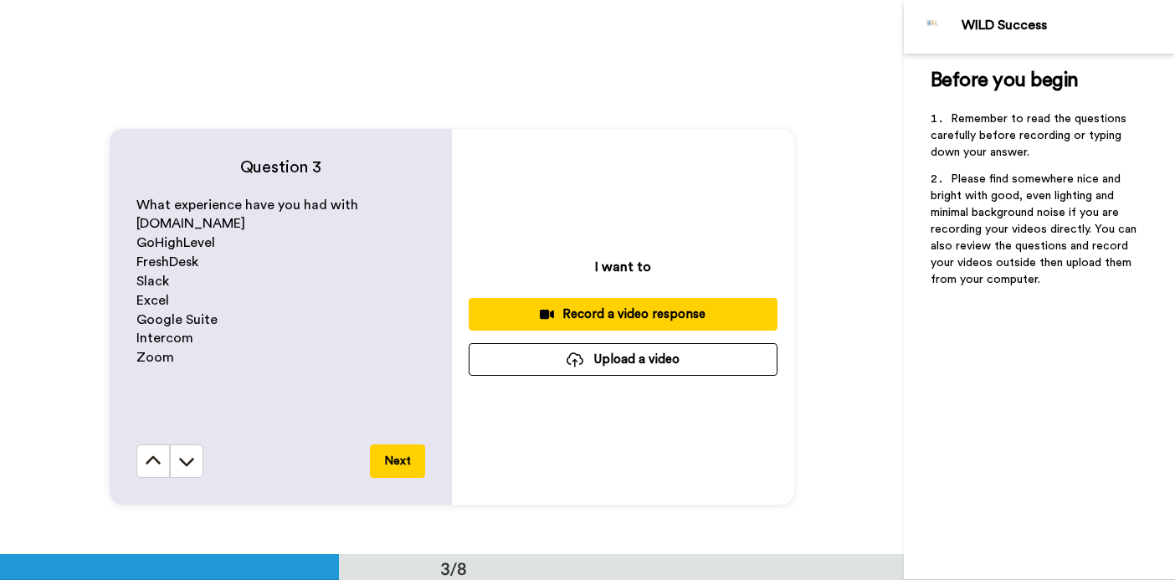
click at [605, 362] on button "Upload a video" at bounding box center [623, 359] width 309 height 33
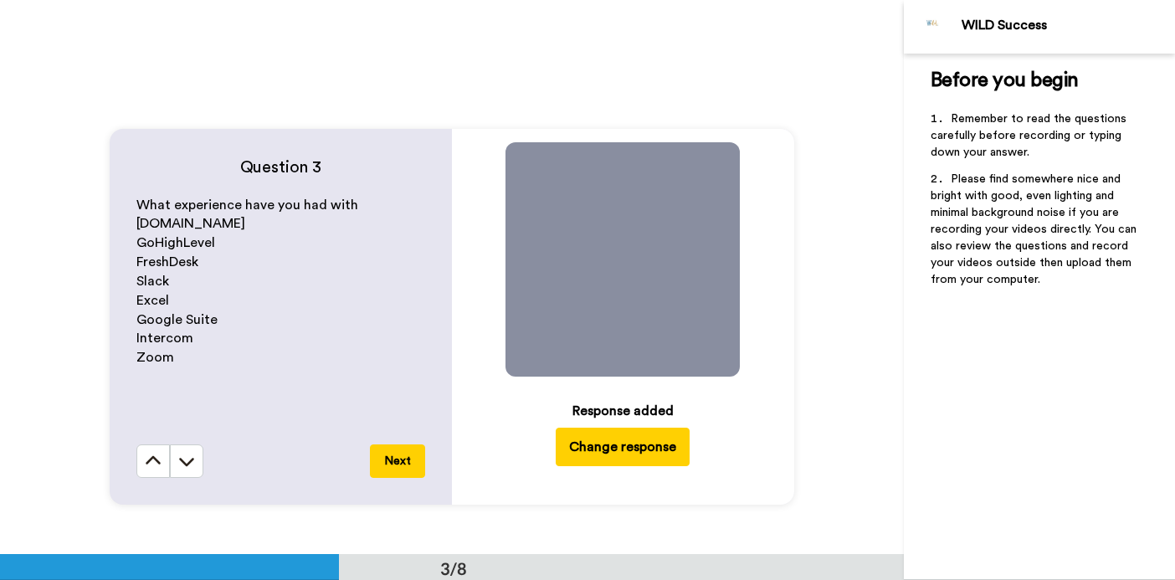
click at [625, 248] on icon at bounding box center [623, 259] width 44 height 44
click at [621, 245] on icon at bounding box center [623, 259] width 44 height 44
click at [617, 267] on icon at bounding box center [623, 259] width 44 height 44
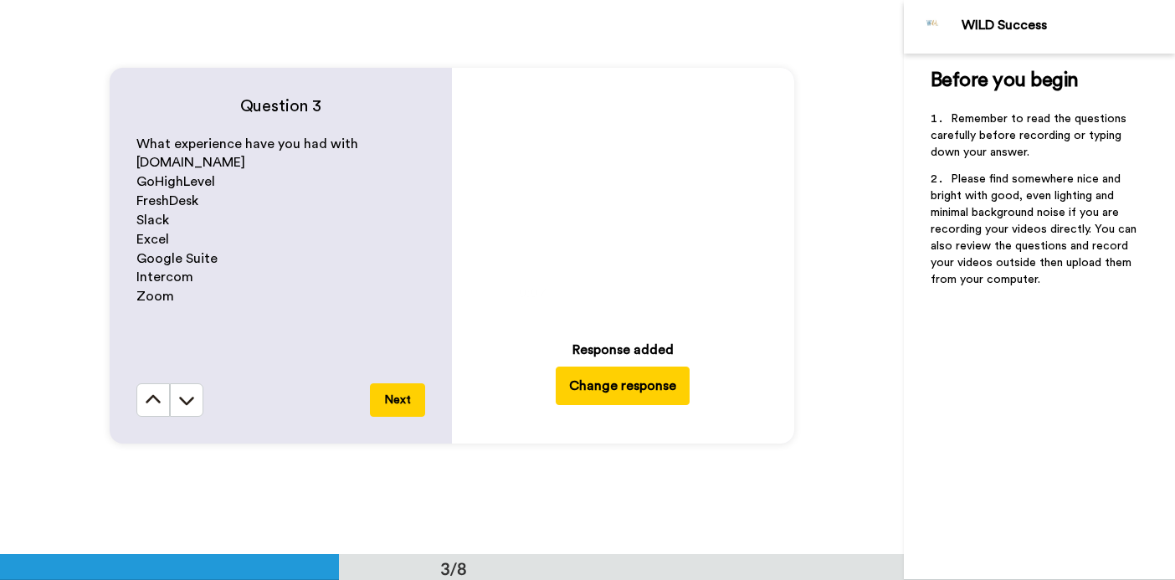
scroll to position [1136, 0]
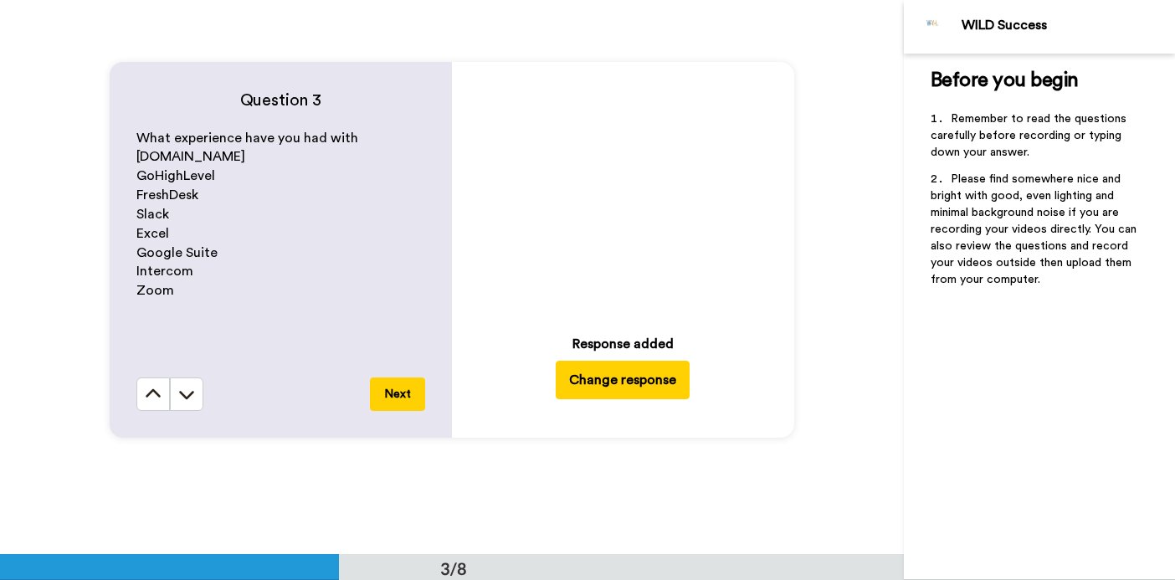
click at [606, 202] on icon at bounding box center [623, 192] width 44 height 44
click at [633, 178] on icon at bounding box center [623, 192] width 44 height 44
click at [376, 390] on button "Next" at bounding box center [397, 393] width 55 height 33
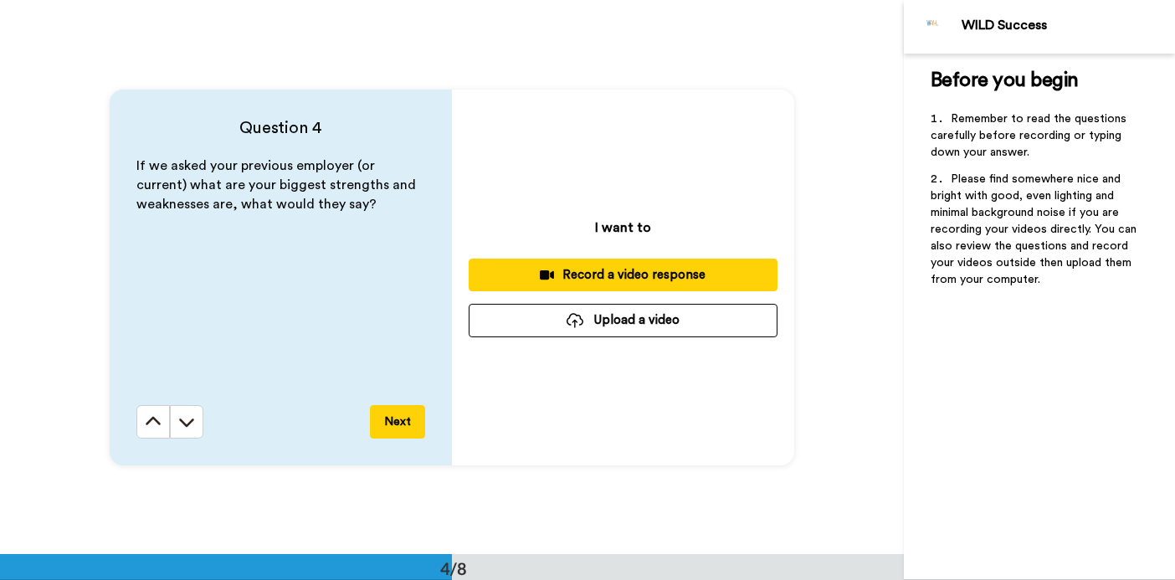
scroll to position [1663, 0]
click at [534, 314] on button "Upload a video" at bounding box center [623, 319] width 309 height 33
click at [621, 332] on button "Upload a video" at bounding box center [623, 319] width 309 height 33
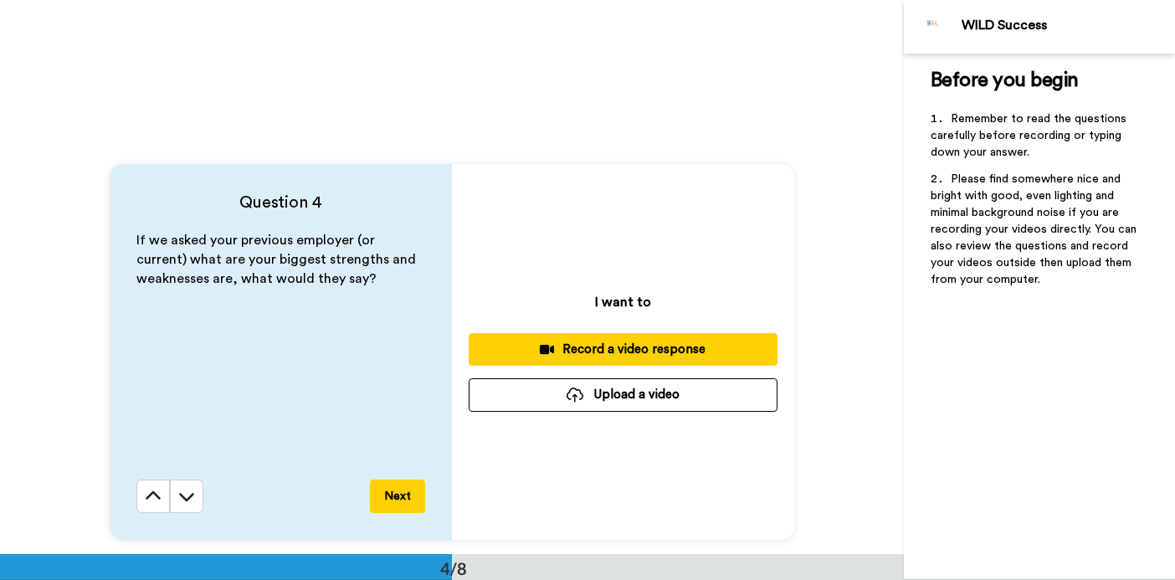
scroll to position [1591, 0]
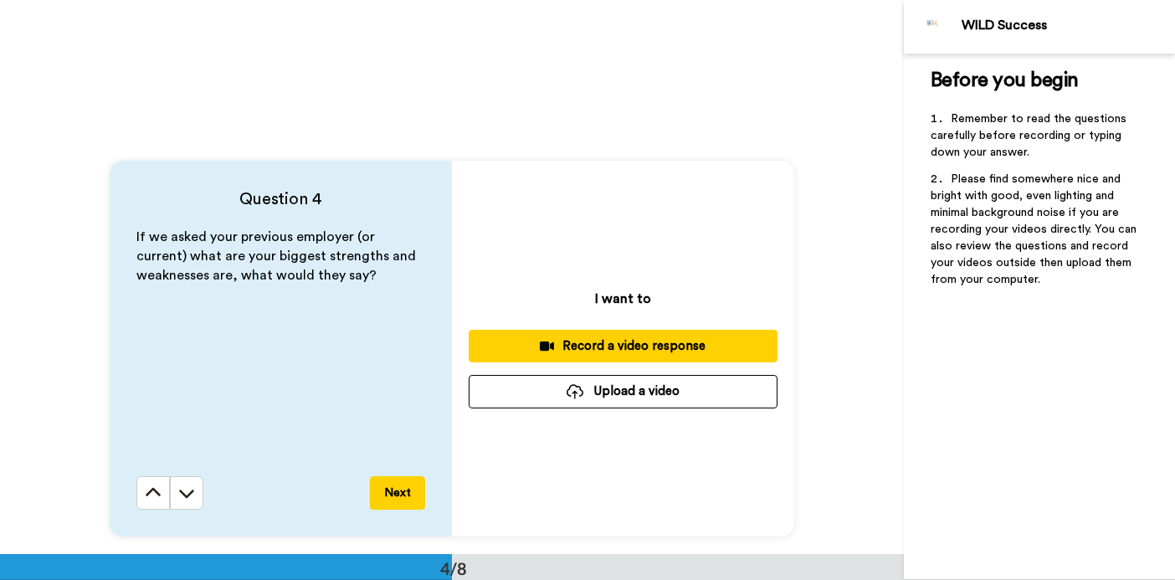
click at [654, 389] on button "Upload a video" at bounding box center [623, 391] width 309 height 33
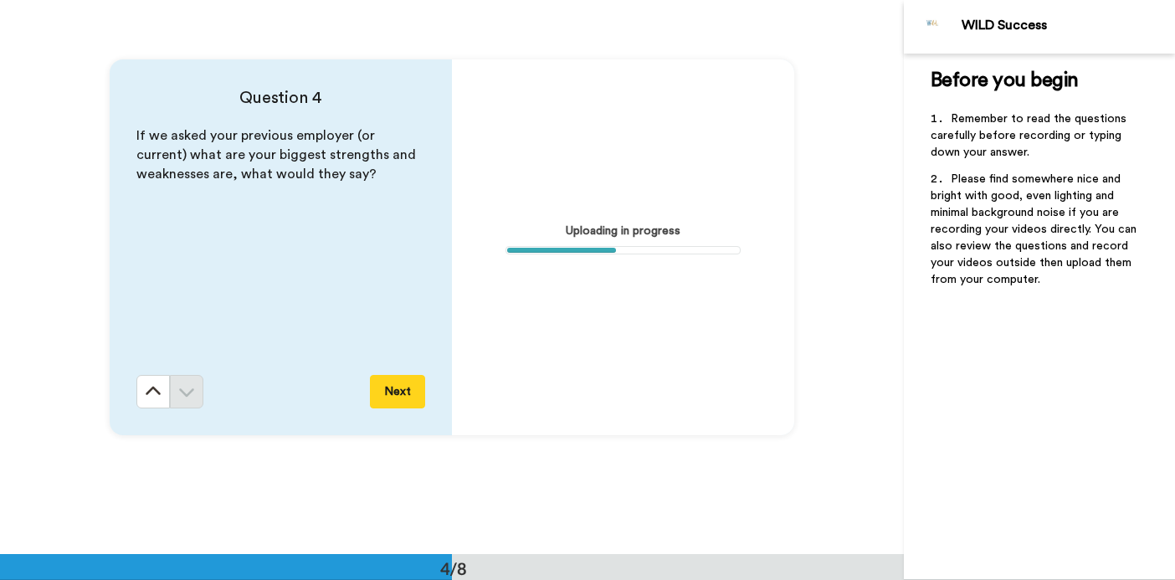
scroll to position [1734, 0]
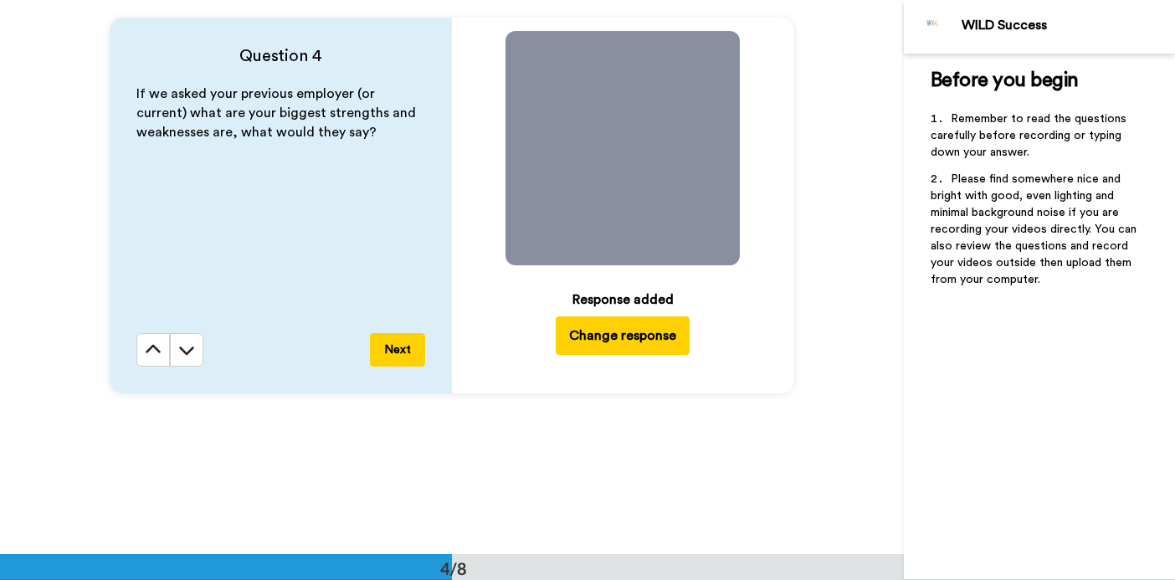
click at [624, 150] on icon "Play/Pause" at bounding box center [623, 148] width 44 height 79
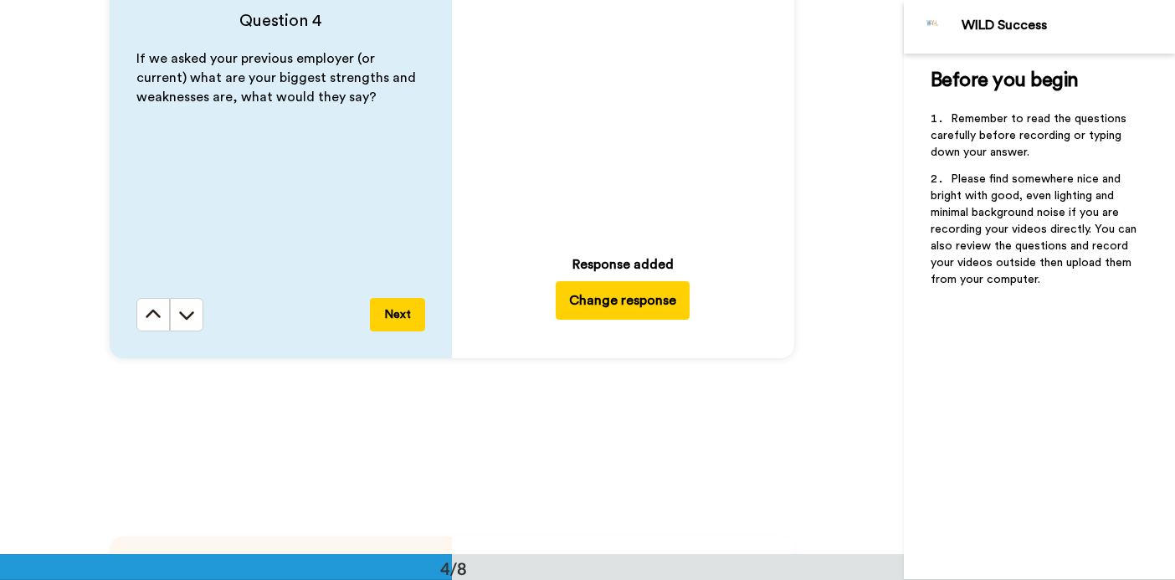
scroll to position [1771, 0]
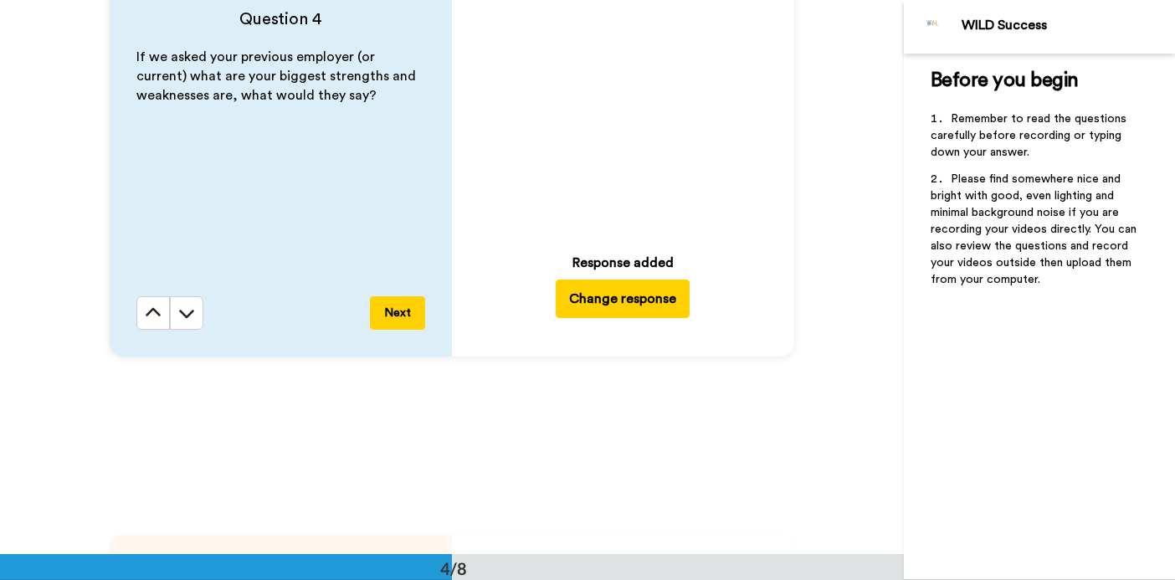
click at [407, 309] on button "Next" at bounding box center [397, 312] width 55 height 33
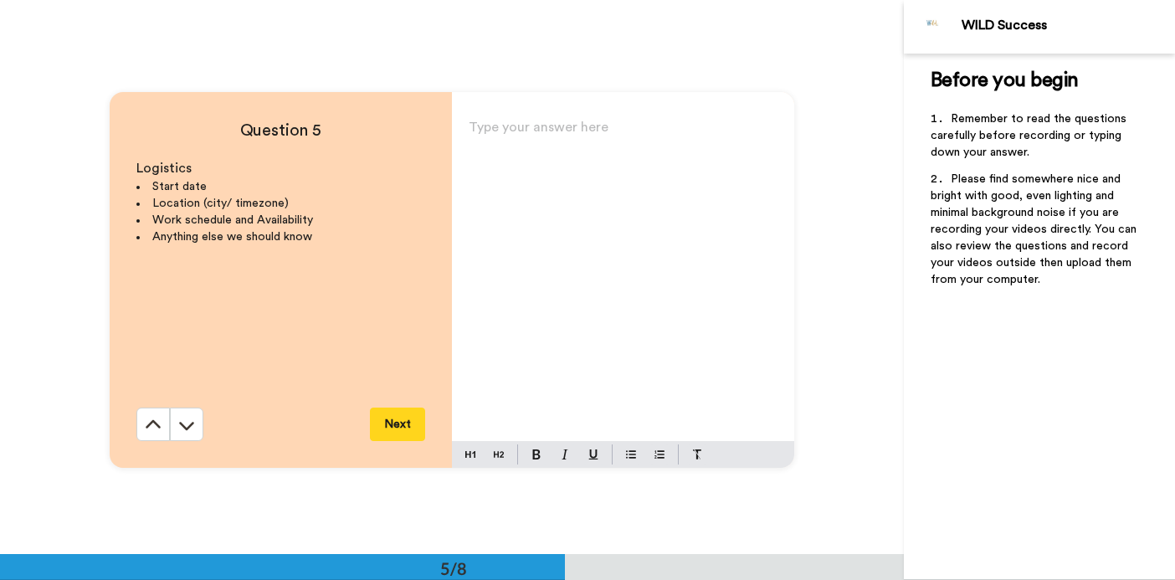
scroll to position [2217, 0]
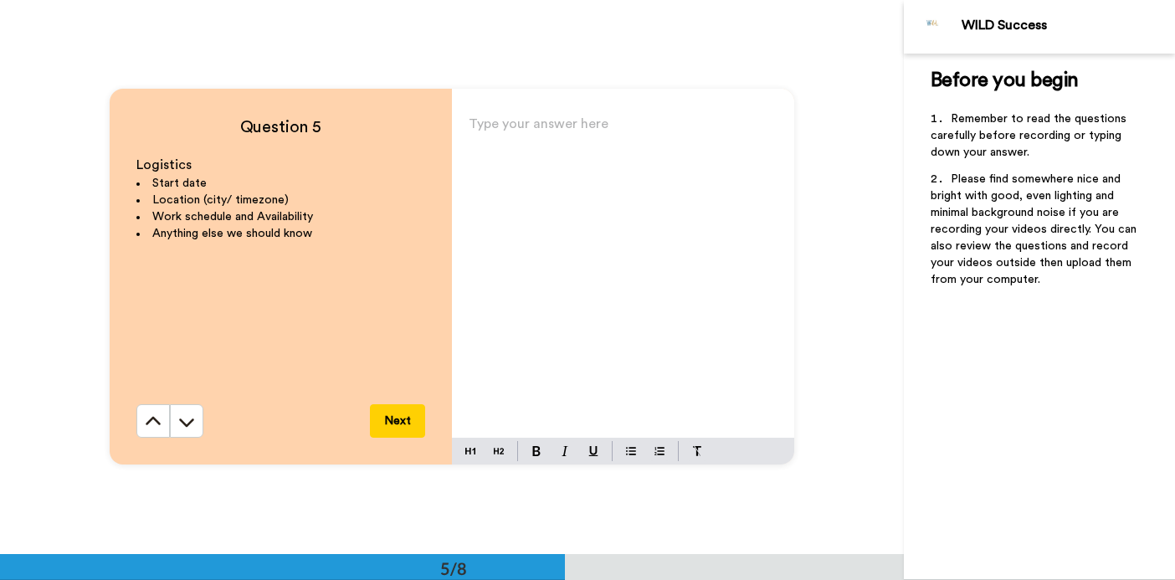
click at [531, 266] on div "Type your answer here ﻿" at bounding box center [623, 274] width 342 height 325
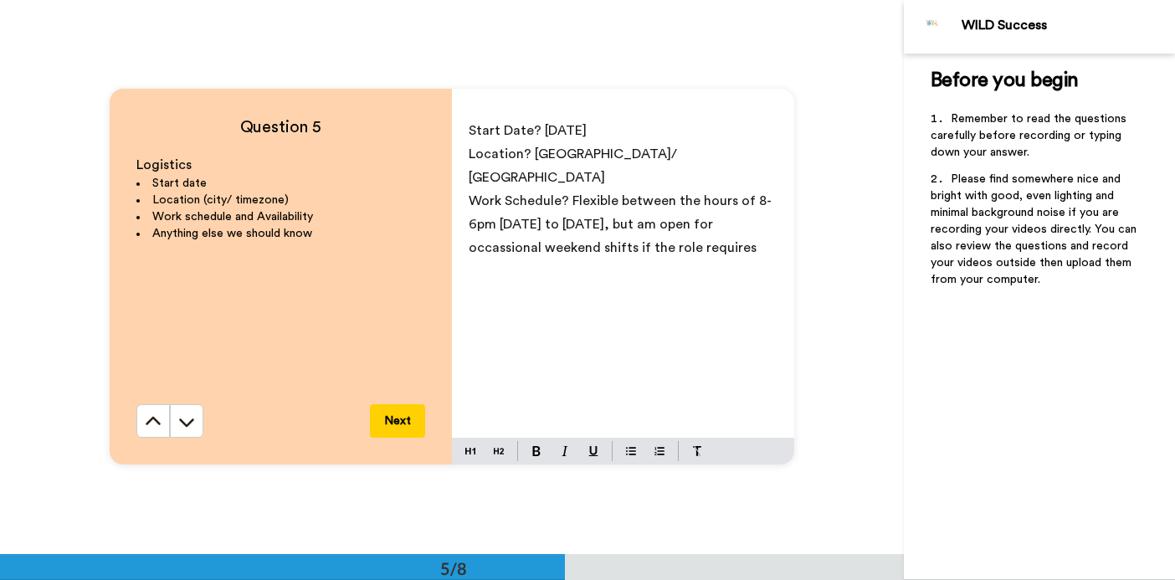
click at [497, 223] on span "Work Schedule? Flexible between the hours of 8-6pm [DATE] to [DATE], but am ope…" at bounding box center [620, 224] width 303 height 60
drag, startPoint x: 758, startPoint y: 232, endPoint x: 512, endPoint y: 216, distance: 246.5
click at [512, 216] on p "Work Schedule? Flexible between the hours of 8-6pm [DATE] to [DATE], but am ope…" at bounding box center [623, 224] width 309 height 70
click at [493, 215] on span "Work Schedule? Flexible between the hours of 8-6pm [DATE] to [DATE], but am ope…" at bounding box center [620, 224] width 303 height 60
click at [489, 216] on span "Work Schedule? Flexible between the hours of 8-6pm [DATE] to [DATE], but am ope…" at bounding box center [620, 224] width 303 height 60
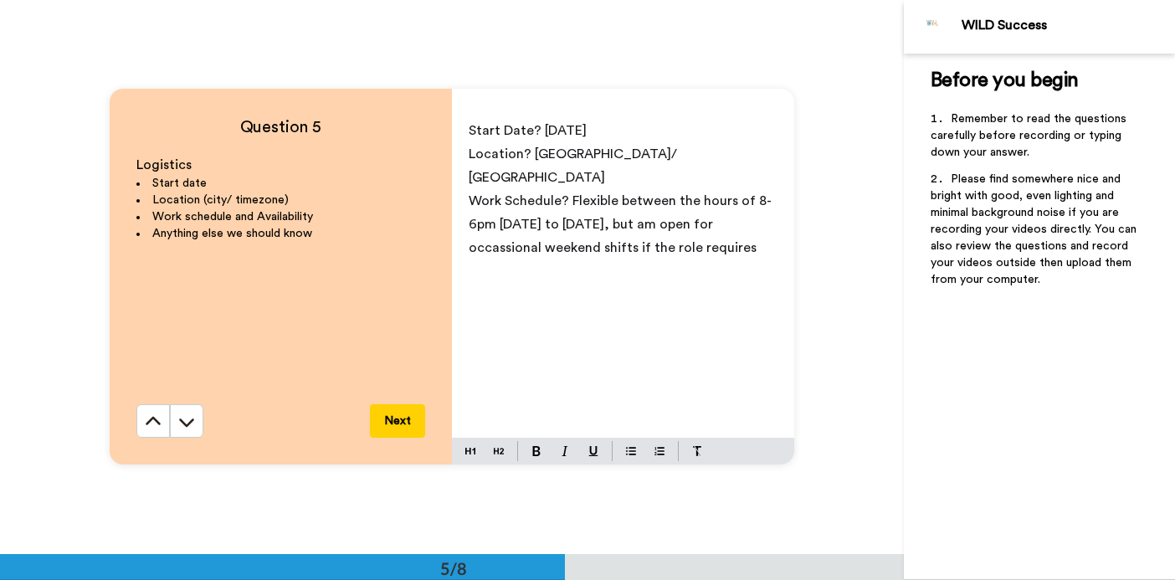
click at [505, 223] on span "Work Schedule? Flexible between the hours of 8-6pm [DATE] to [DATE], but am ope…" at bounding box center [620, 224] width 303 height 60
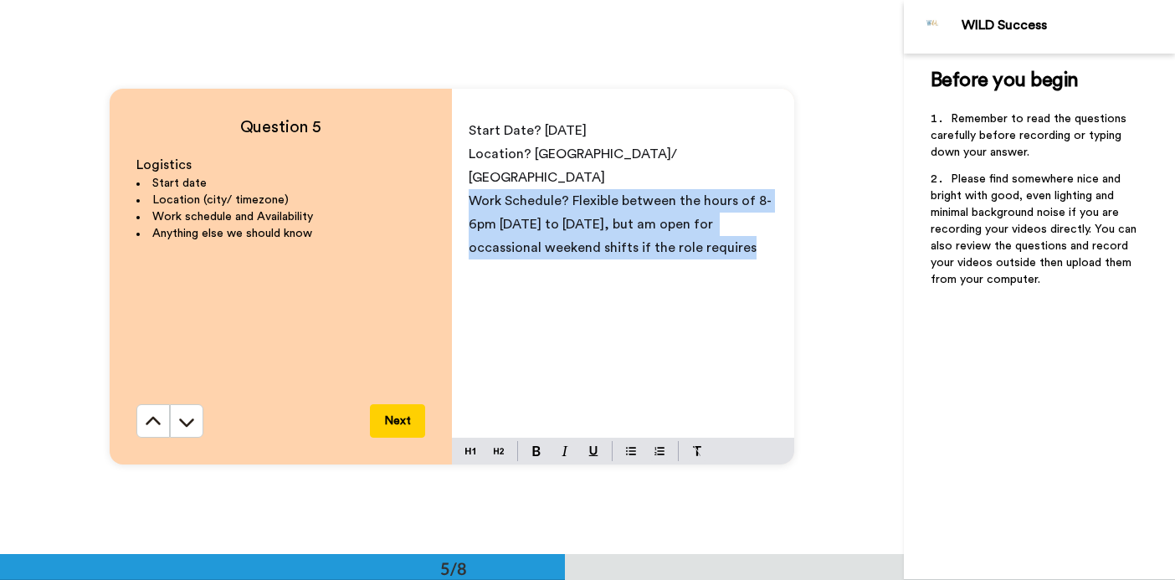
drag, startPoint x: 765, startPoint y: 221, endPoint x: 473, endPoint y: 170, distance: 296.4
click at [473, 189] on p "Work Schedule? Flexible between the hours of 8-6pm [DATE] to [DATE], but am ope…" at bounding box center [623, 224] width 309 height 70
copy span "Work Schedule? Flexible between the hours of 8-6pm [DATE] to [DATE], but am ope…"
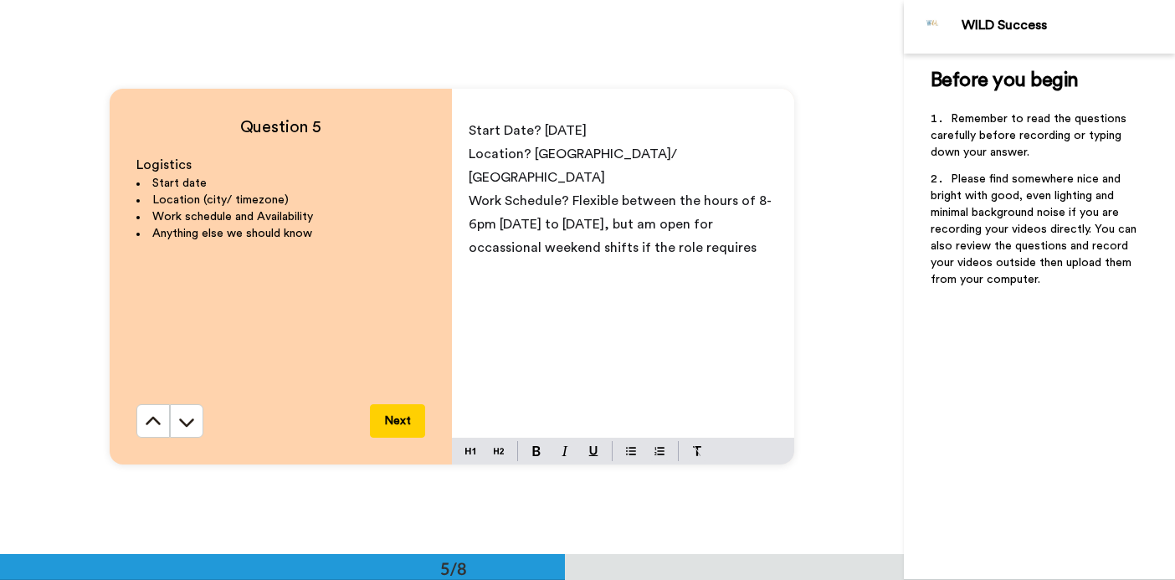
click at [712, 212] on p "Work Schedule? Flexible between the hours of 8-6pm [DATE] to [DATE], but am ope…" at bounding box center [623, 224] width 309 height 70
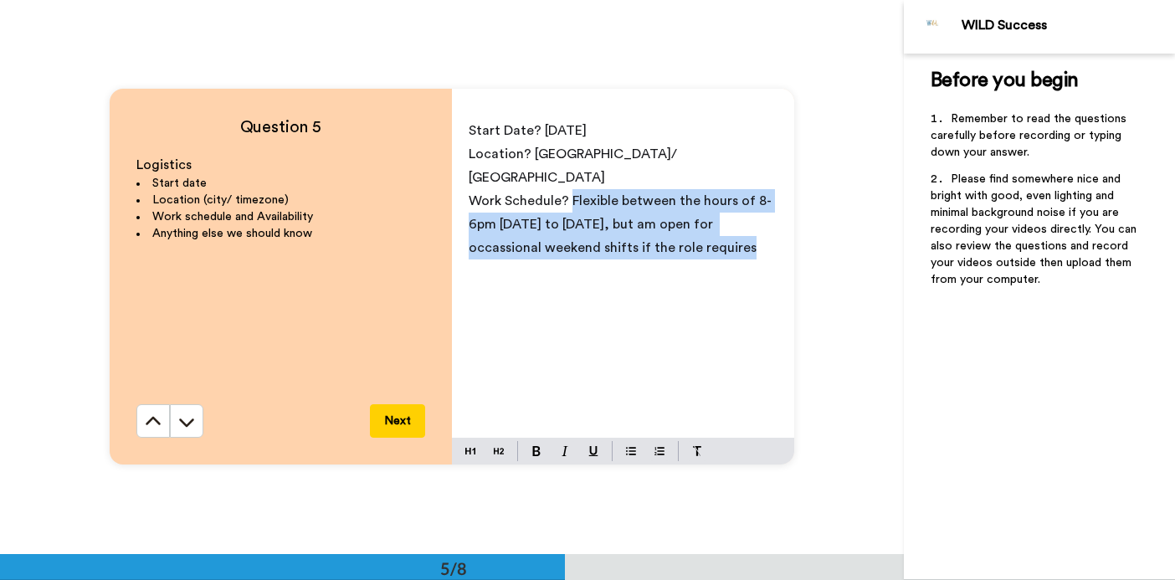
drag, startPoint x: 762, startPoint y: 232, endPoint x: 571, endPoint y: 177, distance: 198.4
click at [571, 189] on p "Work Schedule? Flexible between the hours of 8-6pm [DATE] to [DATE], but am ope…" at bounding box center [623, 224] width 309 height 70
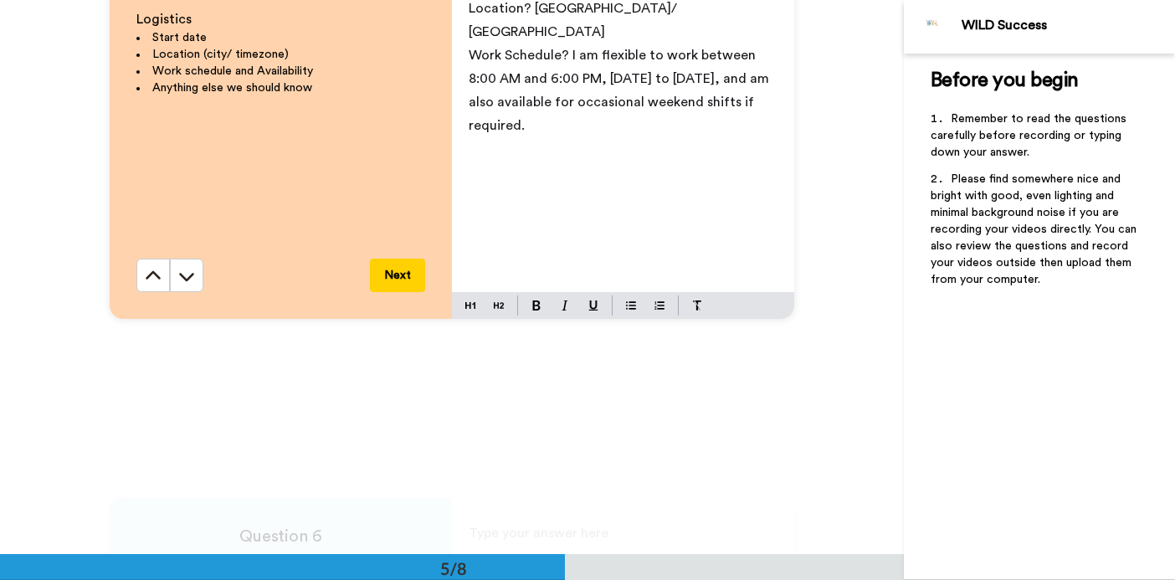
scroll to position [2377, 0]
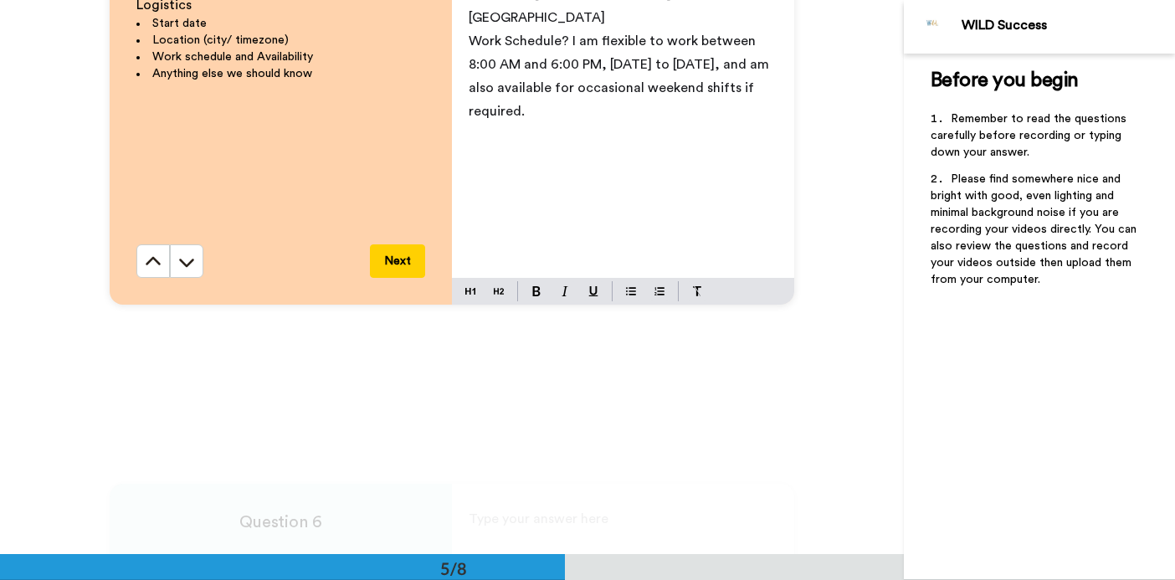
click at [387, 264] on button "Next" at bounding box center [397, 260] width 55 height 33
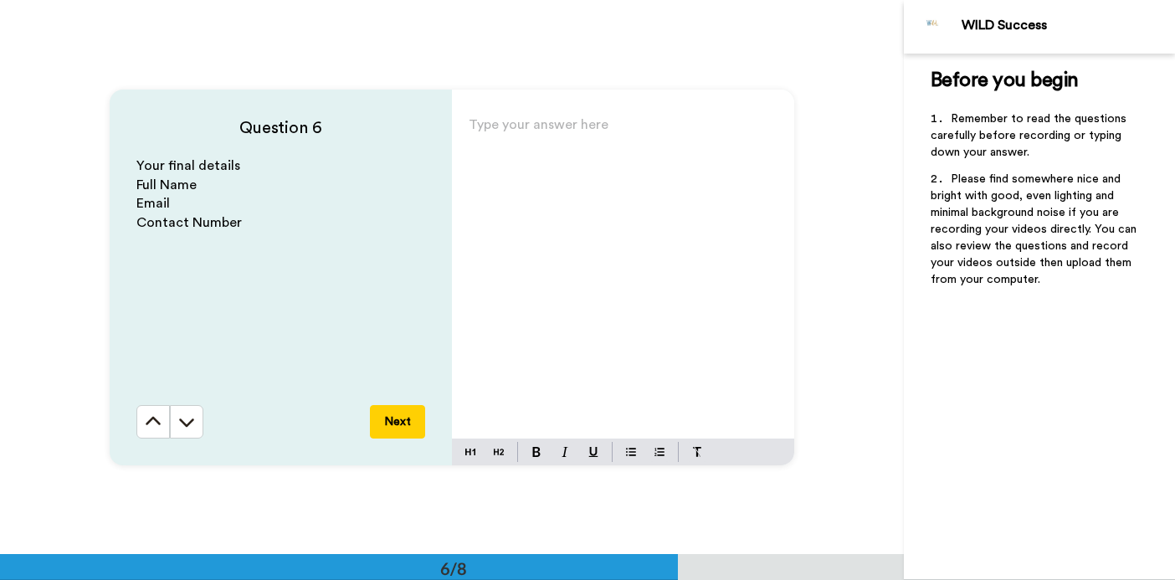
scroll to position [2772, 0]
click at [564, 225] on div "Type your answer here ﻿" at bounding box center [623, 274] width 342 height 325
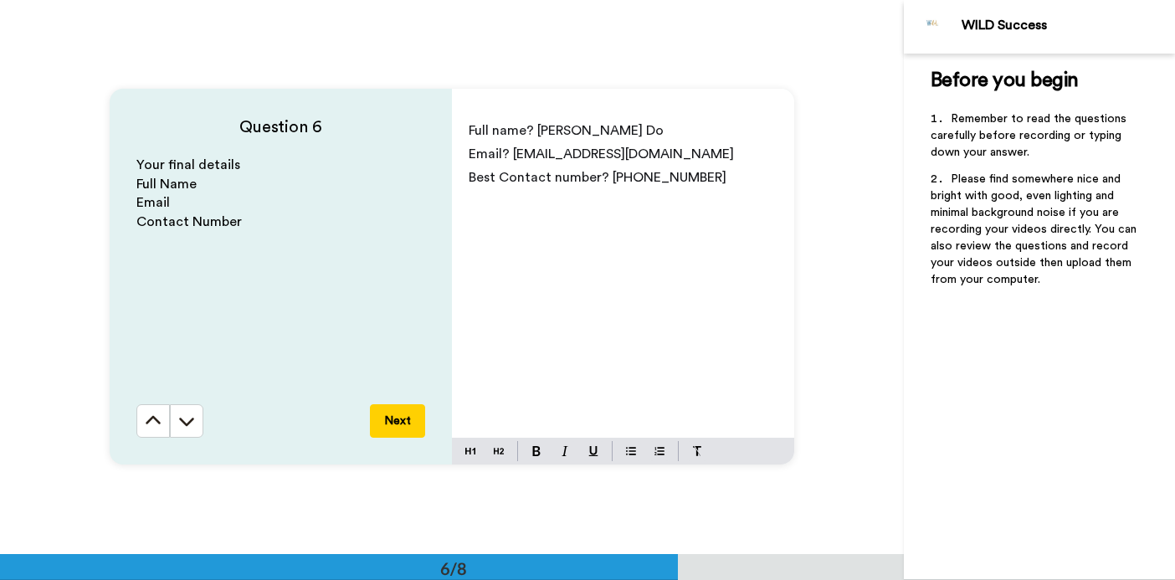
click at [399, 421] on button "Next" at bounding box center [397, 420] width 55 height 33
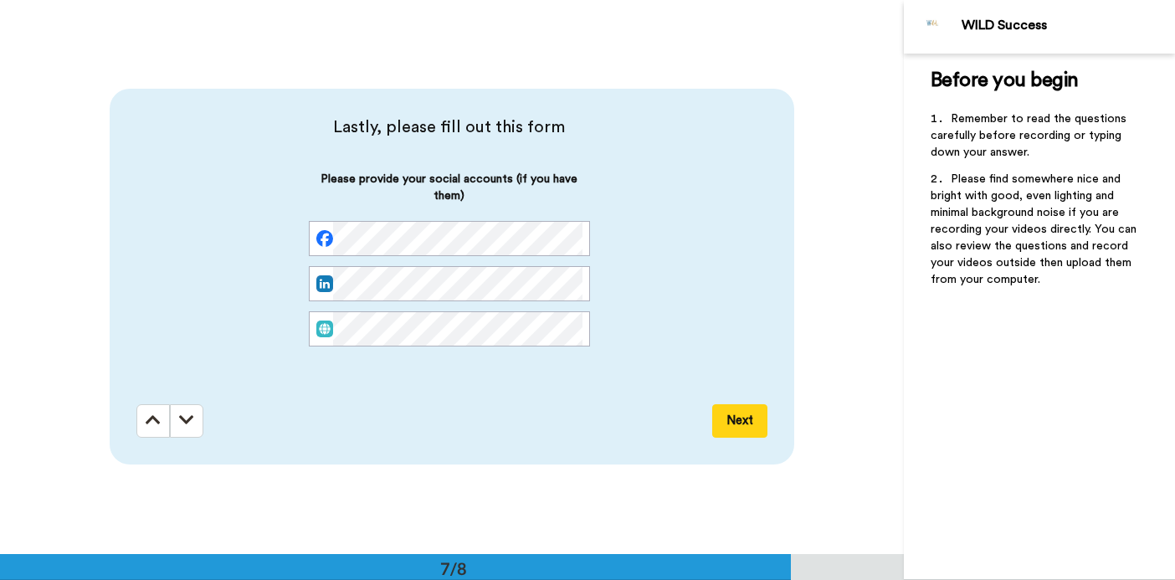
scroll to position [3326, 0]
click at [757, 425] on button "Next" at bounding box center [739, 420] width 55 height 33
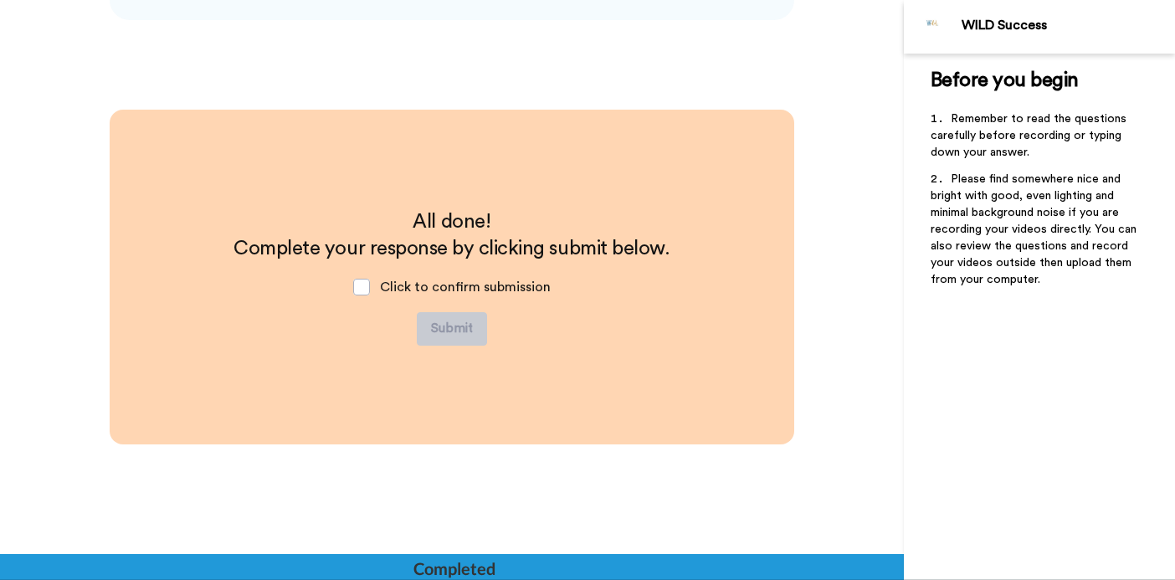
scroll to position [3770, 0]
click at [512, 286] on span "Click to confirm submission" at bounding box center [465, 286] width 171 height 13
click at [399, 289] on span "Click to confirm submission" at bounding box center [465, 286] width 171 height 13
click at [355, 289] on span at bounding box center [361, 287] width 17 height 17
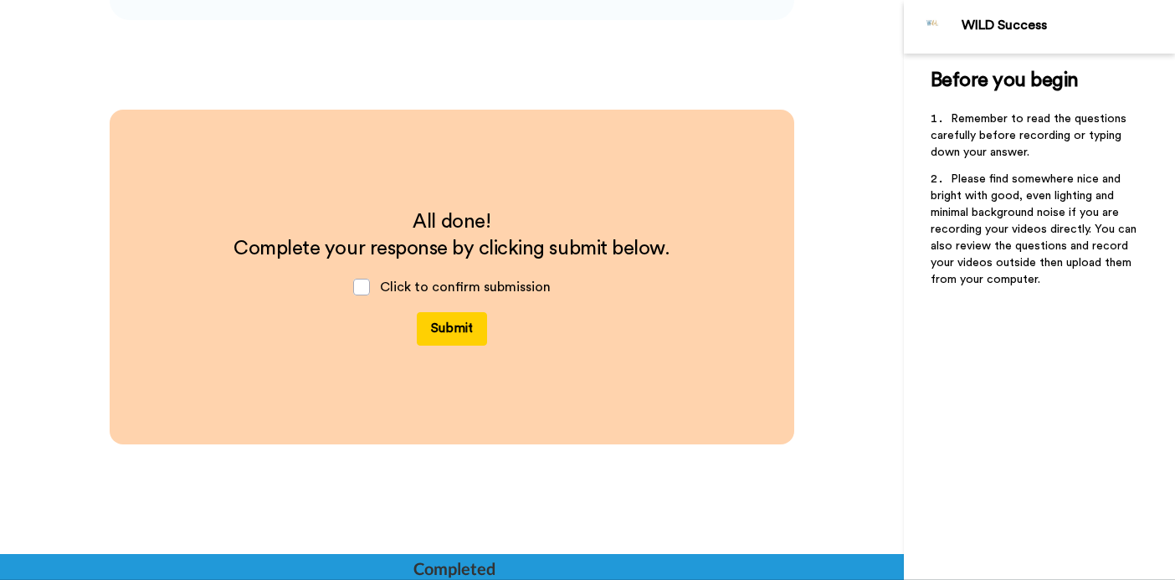
click at [448, 342] on button "Submit" at bounding box center [452, 328] width 70 height 33
